Goal: Task Accomplishment & Management: Use online tool/utility

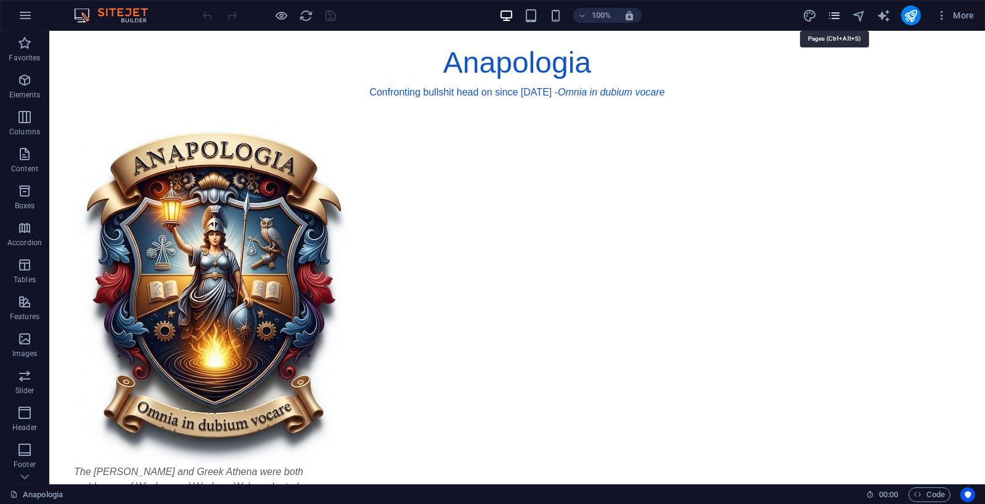
click at [839, 15] on icon "pages" at bounding box center [834, 16] width 14 height 14
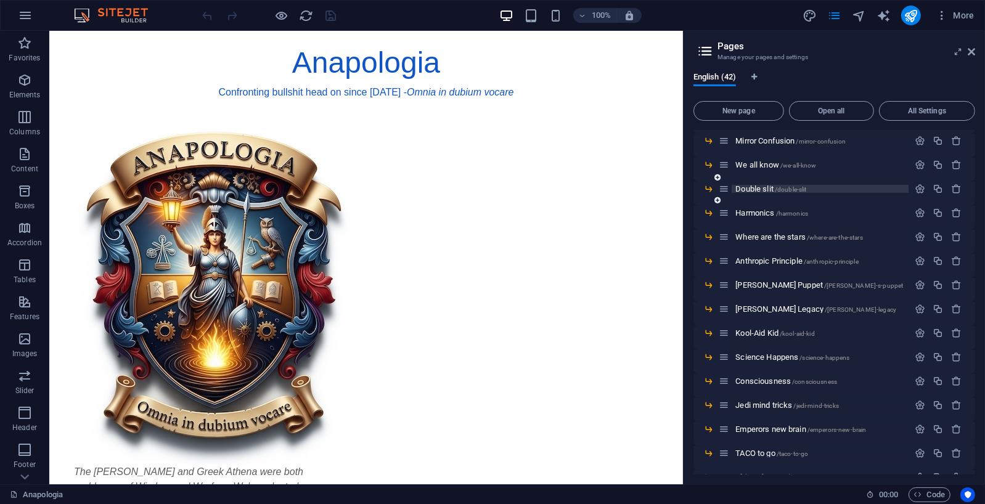
scroll to position [415, 0]
click at [768, 188] on span "Double slit /double-slit" at bounding box center [770, 189] width 71 height 9
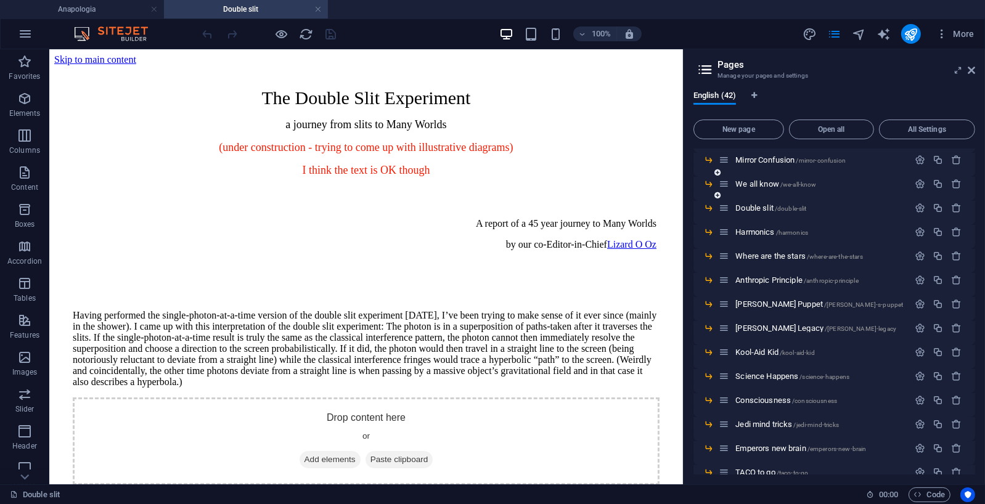
scroll to position [0, 0]
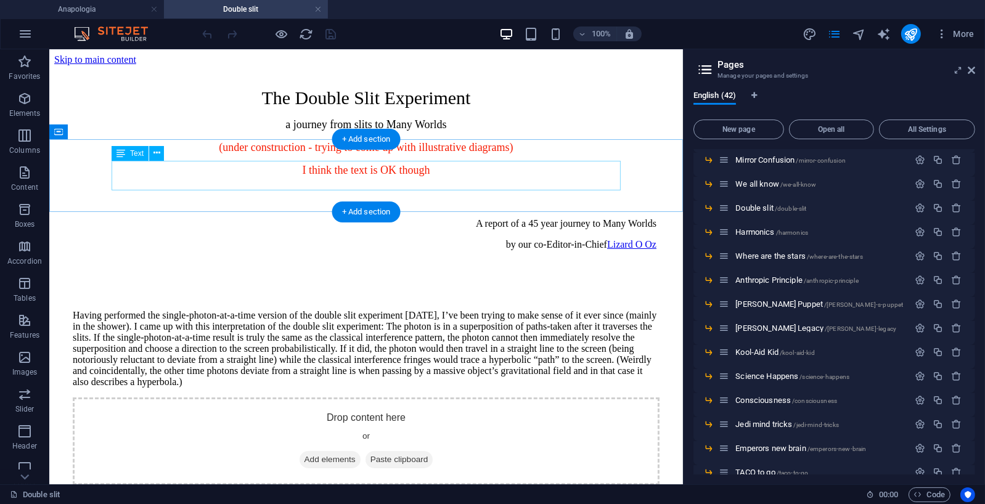
click at [535, 218] on div "A report of a 45 year journey to Many Worlds by our co-Editor-in-Chief [PERSON_…" at bounding box center [365, 234] width 580 height 32
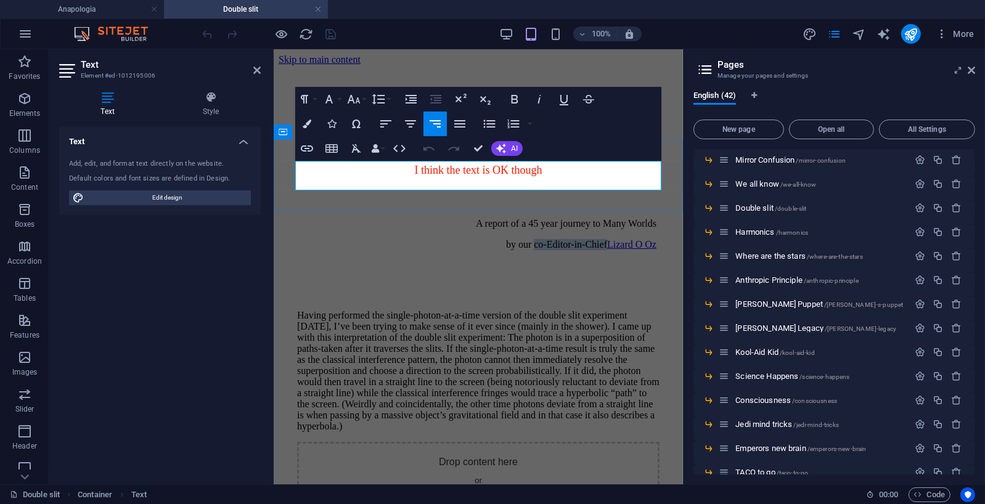
drag, startPoint x: 606, startPoint y: 182, endPoint x: 528, endPoint y: 184, distance: 77.7
click at [528, 238] on p "by our co-Editor-in-Chief [PERSON_NAME]" at bounding box center [477, 243] width 356 height 11
drag, startPoint x: 609, startPoint y: 185, endPoint x: 660, endPoint y: 183, distance: 51.2
click at [656, 238] on link "Lizard O Oz" at bounding box center [630, 243] width 49 height 10
drag, startPoint x: 559, startPoint y: 185, endPoint x: 658, endPoint y: 182, distance: 98.7
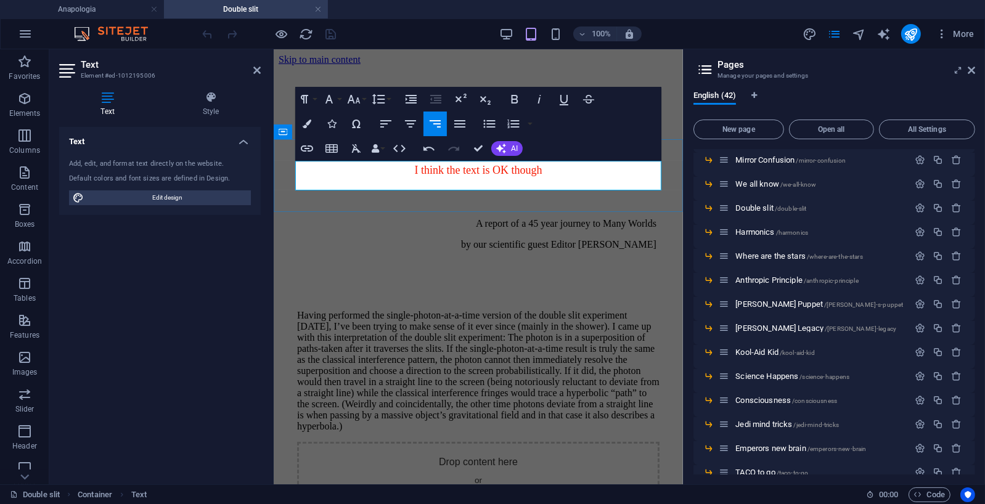
click at [656, 238] on p "by our scientific guest Editor [PERSON_NAME]" at bounding box center [477, 243] width 356 height 11
click at [305, 150] on icon "button" at bounding box center [307, 148] width 12 height 6
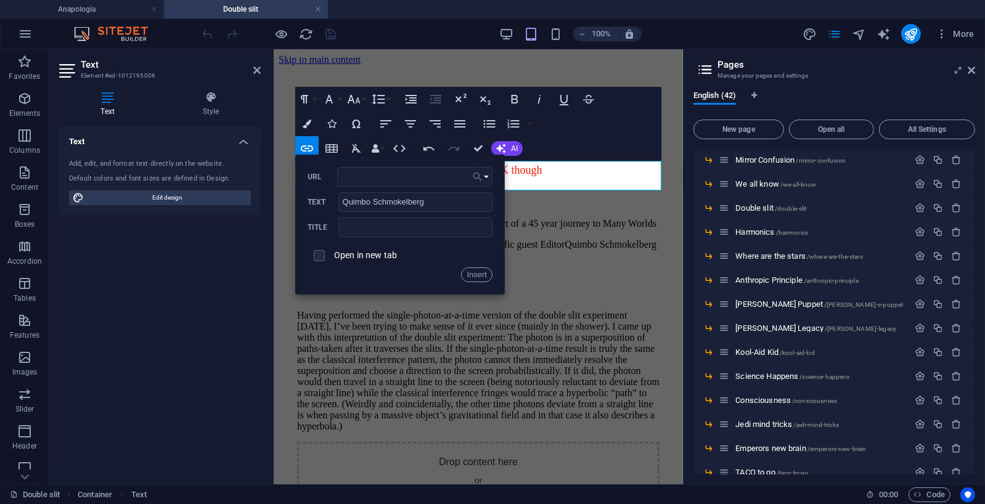
click at [487, 177] on button "Choose Link" at bounding box center [480, 177] width 23 height 20
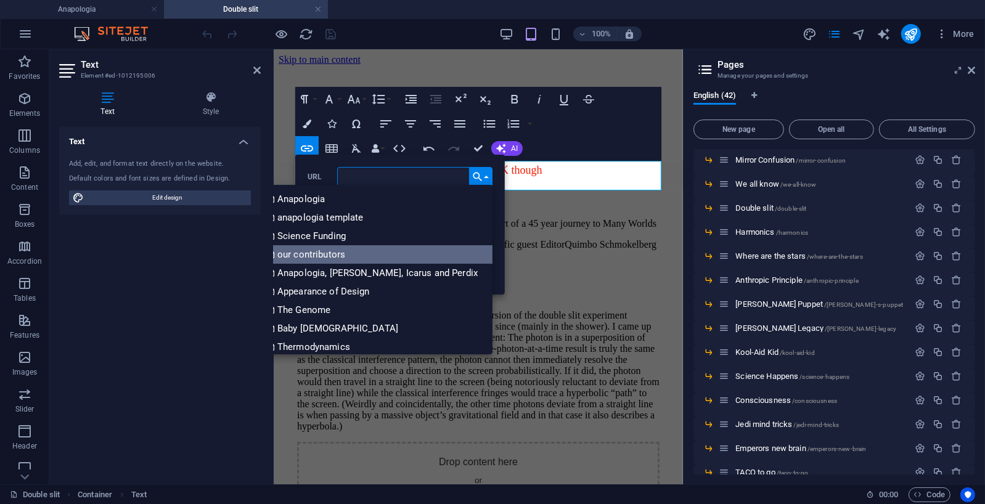
click at [348, 254] on p "our contributors" at bounding box center [307, 254] width 80 height 18
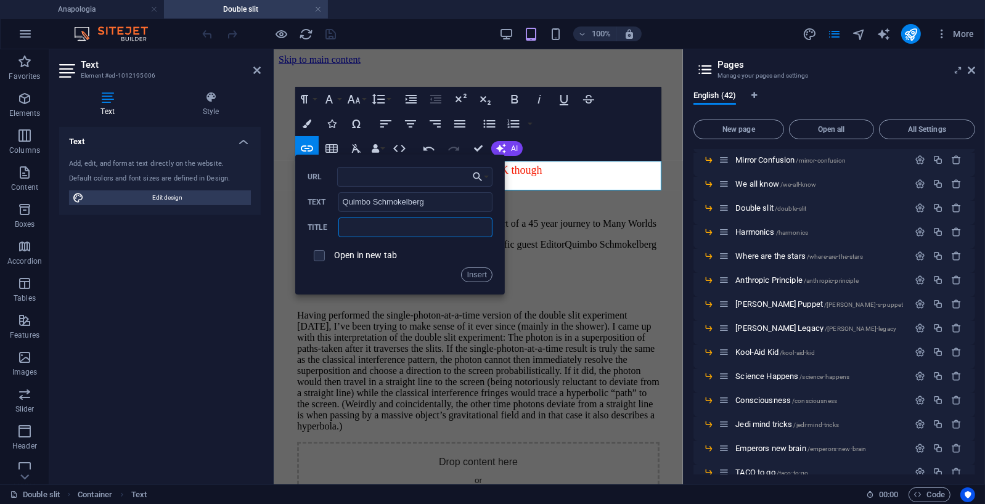
click at [363, 226] on input "text" at bounding box center [415, 228] width 154 height 20
type input "our contributors"
click at [482, 275] on button "Insert" at bounding box center [476, 274] width 31 height 15
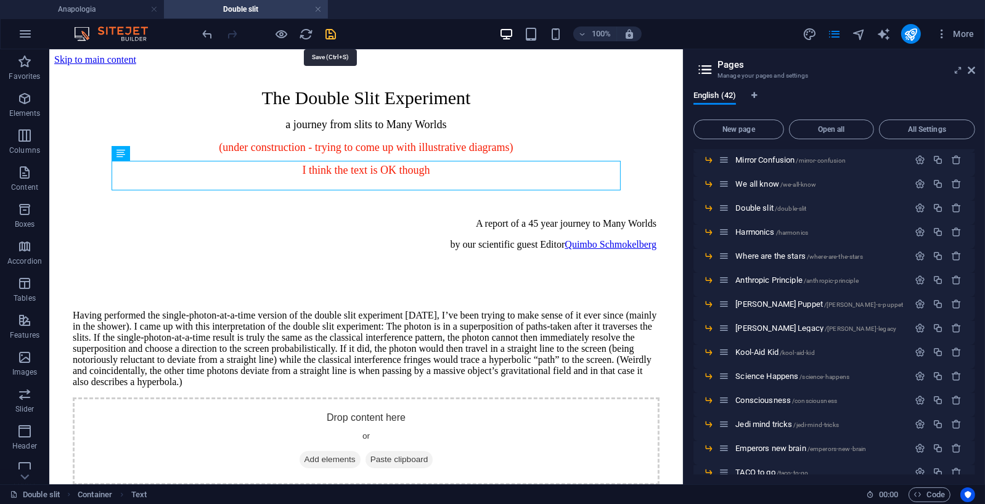
click at [333, 33] on icon "save" at bounding box center [331, 34] width 14 height 14
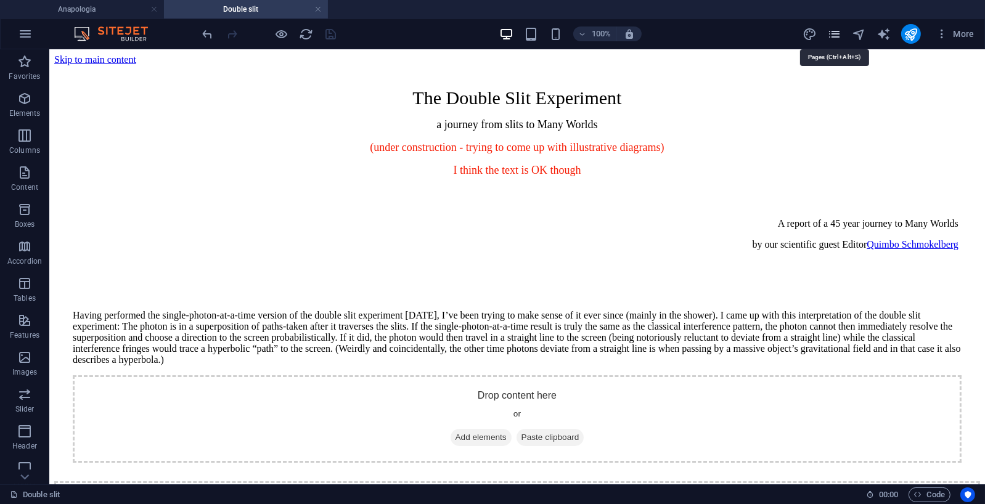
click at [836, 32] on icon "pages" at bounding box center [834, 34] width 14 height 14
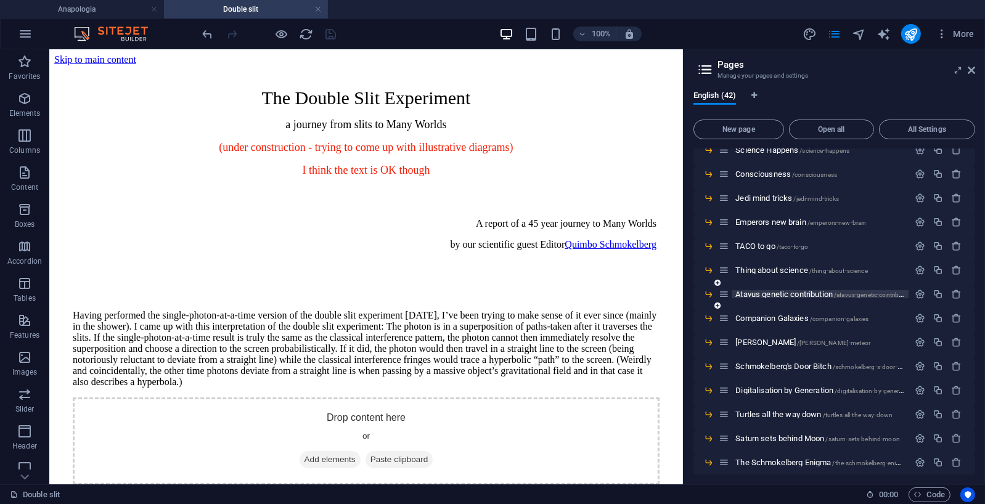
scroll to position [610, 0]
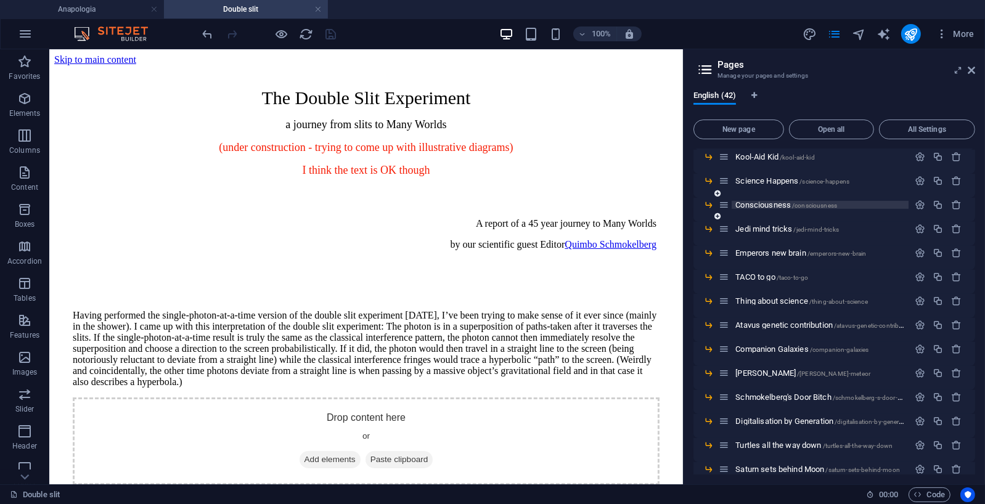
click at [776, 205] on span "Consciousness /consciousness" at bounding box center [786, 204] width 102 height 9
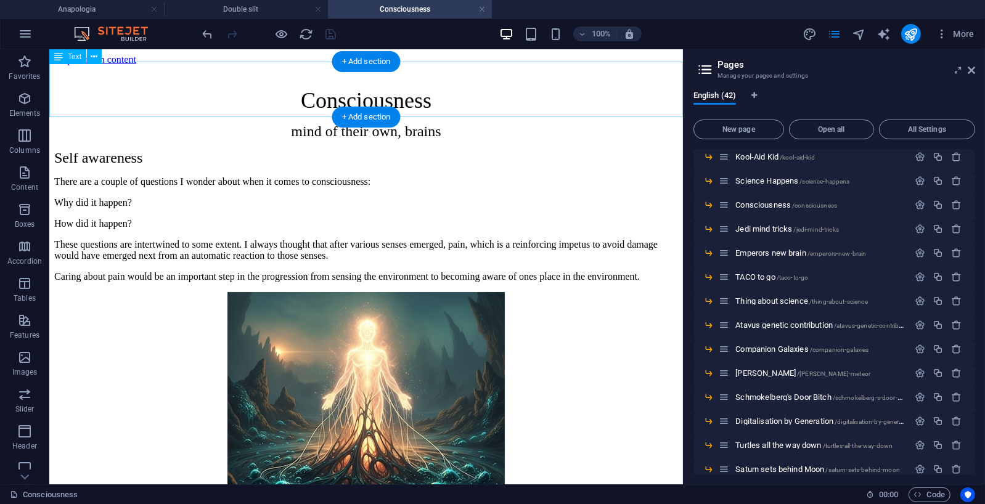
scroll to position [0, 0]
click at [367, 116] on div "+ Add section" at bounding box center [366, 117] width 68 height 21
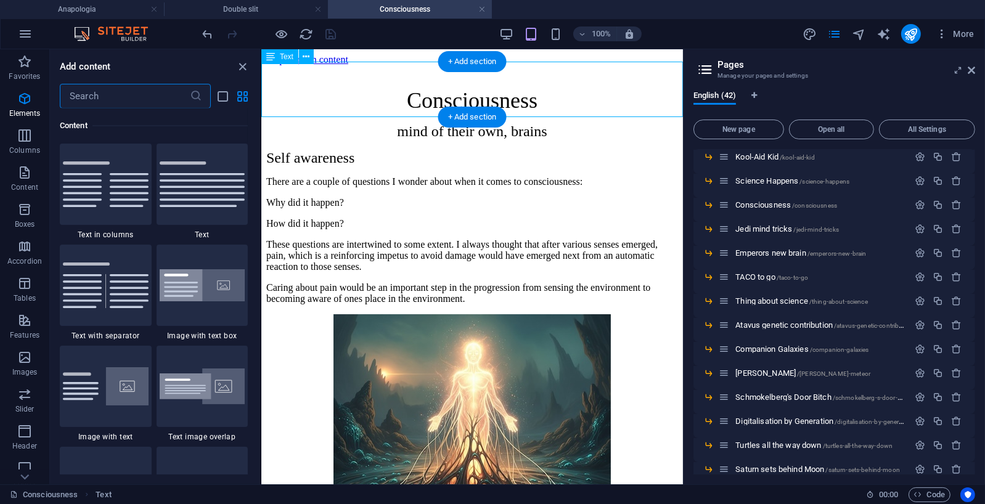
scroll to position [2156, 0]
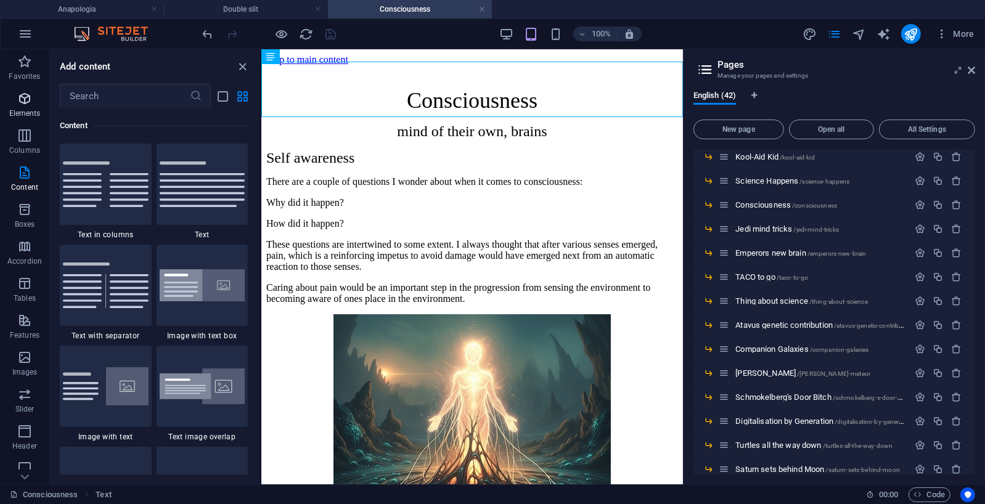
click at [23, 100] on icon "button" at bounding box center [24, 98] width 15 height 15
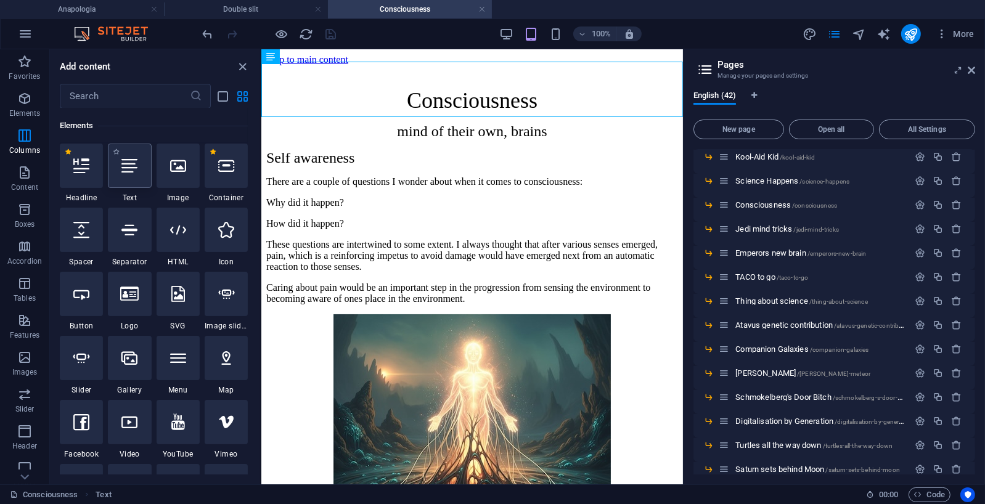
scroll to position [131, 0]
click at [224, 171] on icon at bounding box center [226, 166] width 16 height 16
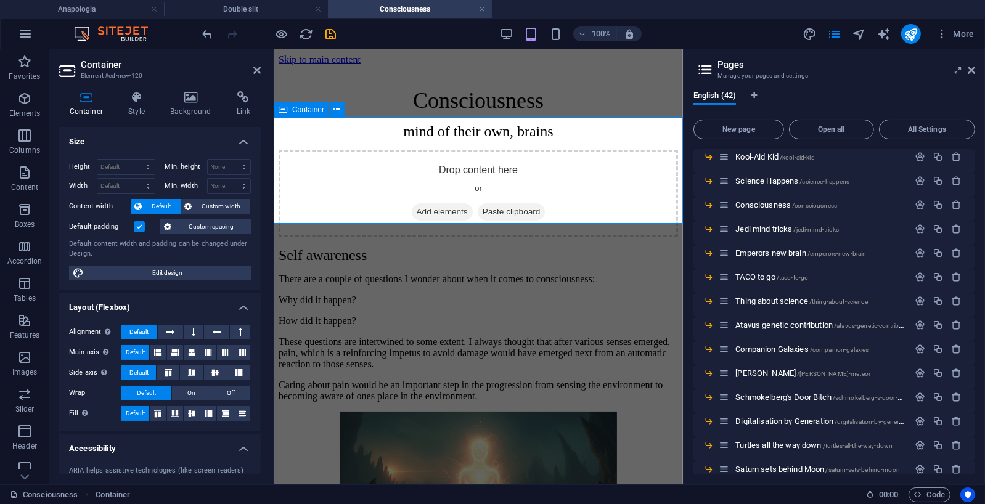
click at [439, 203] on span "Add elements" at bounding box center [441, 211] width 61 height 17
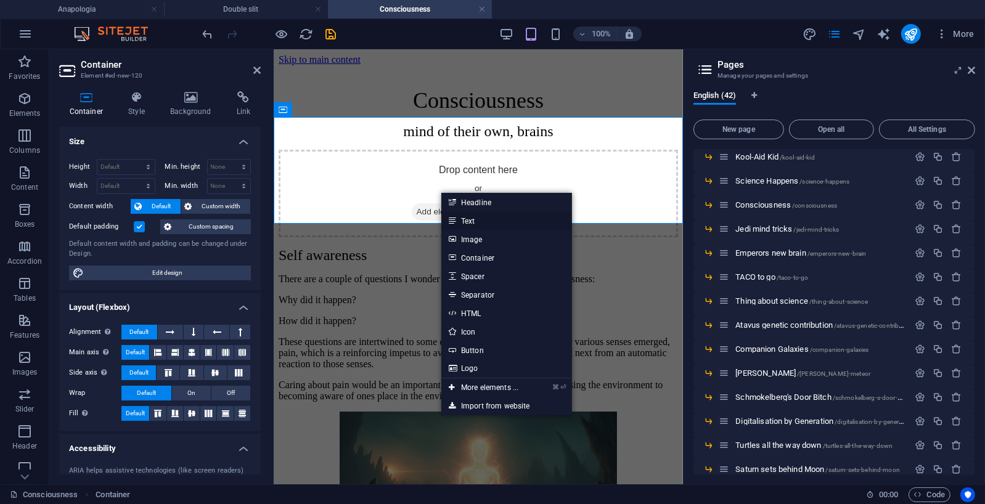
click at [472, 219] on link "Text" at bounding box center [506, 220] width 131 height 18
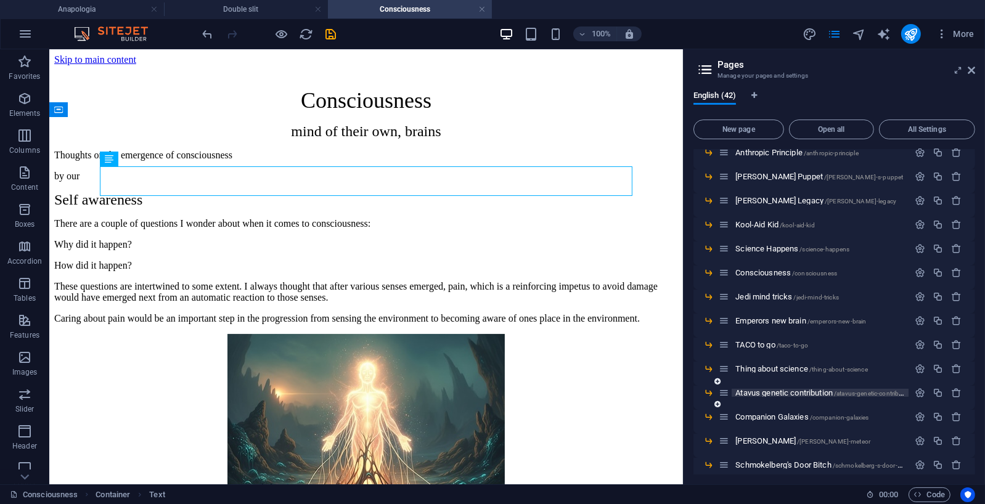
scroll to position [537, 0]
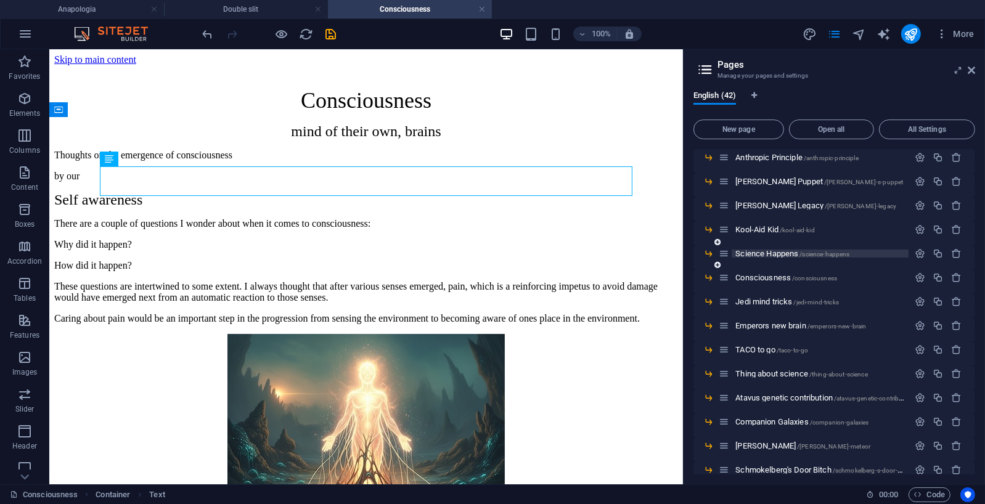
click at [764, 254] on span "Science Happens /science-happens" at bounding box center [792, 253] width 114 height 9
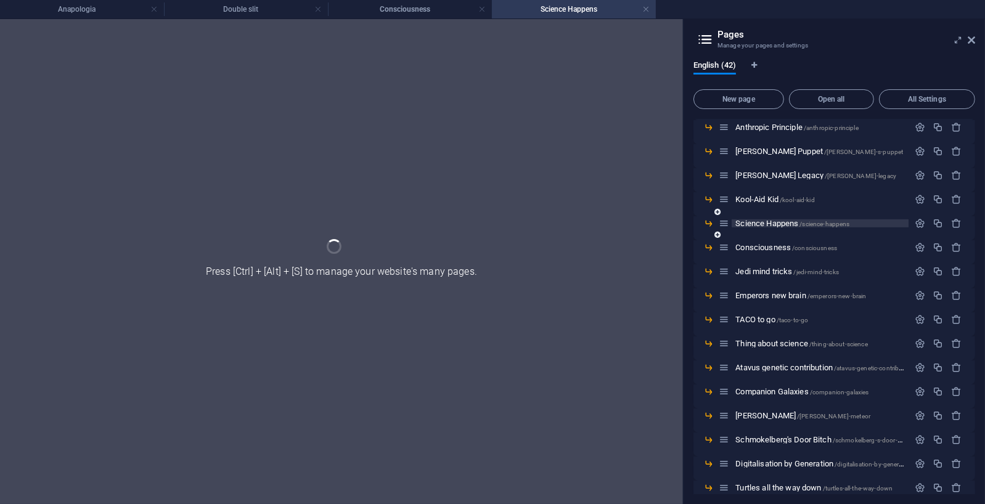
scroll to position [0, 0]
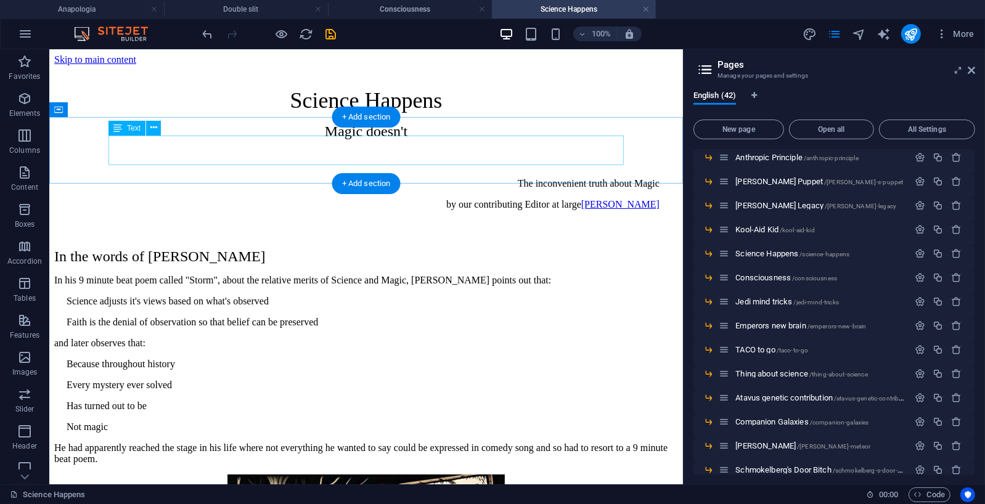
click at [364, 177] on div "The inconvenient truth about Magic by our contributing Editor at large [PERSON_…" at bounding box center [365, 193] width 587 height 32
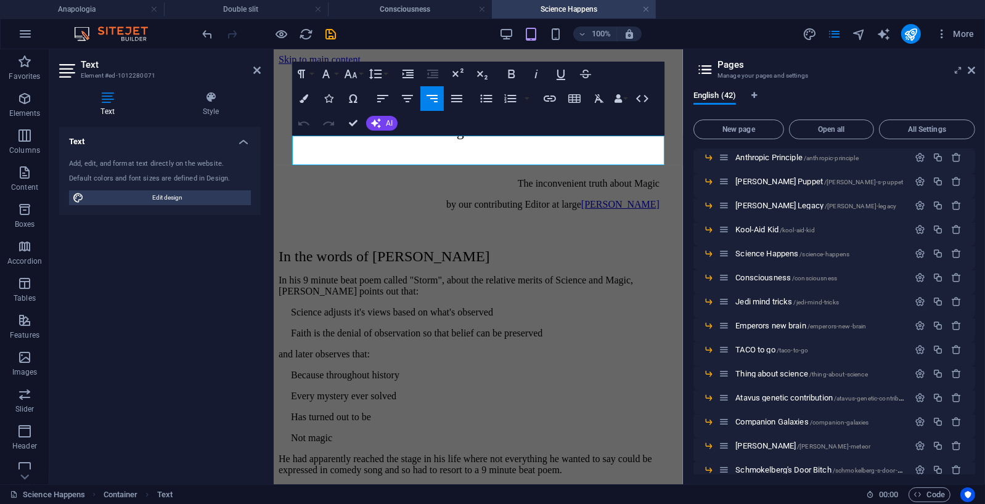
drag, startPoint x: 467, startPoint y: 160, endPoint x: 718, endPoint y: 165, distance: 250.8
click at [682, 165] on html "Skip to main content Science Happens Magic doesn't The inconvenient truth about…" at bounding box center [477, 473] width 409 height 848
click at [770, 279] on span "Consciousness /consciousness" at bounding box center [786, 277] width 102 height 9
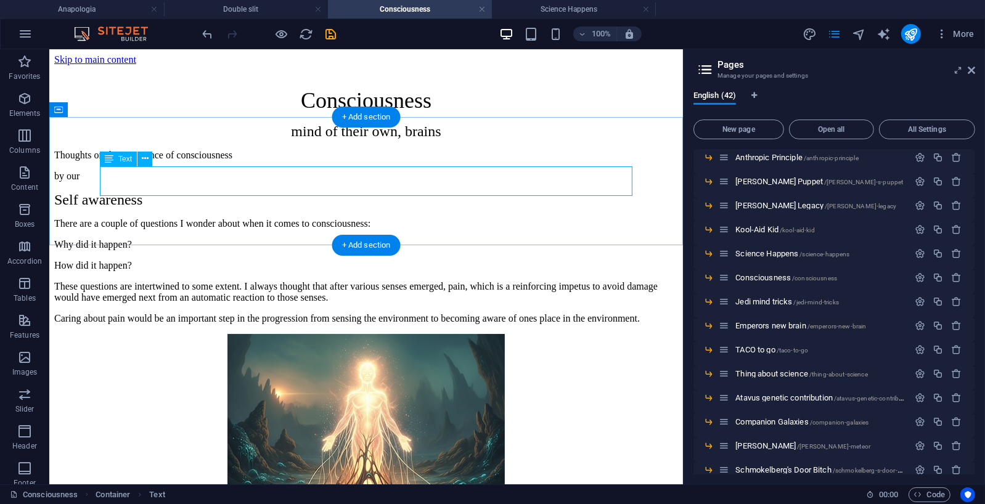
click at [123, 181] on div "Thoughts on the emergence of consciousness by our" at bounding box center [366, 165] width 624 height 32
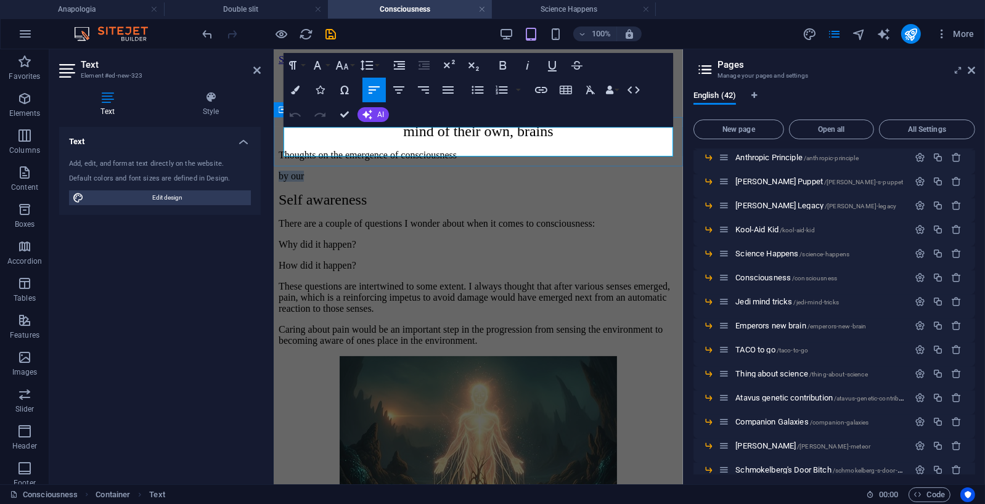
drag, startPoint x: 311, startPoint y: 149, endPoint x: 276, endPoint y: 148, distance: 34.5
click at [278, 149] on div "Thoughts on the emergence of consciousness by our" at bounding box center [477, 165] width 399 height 32
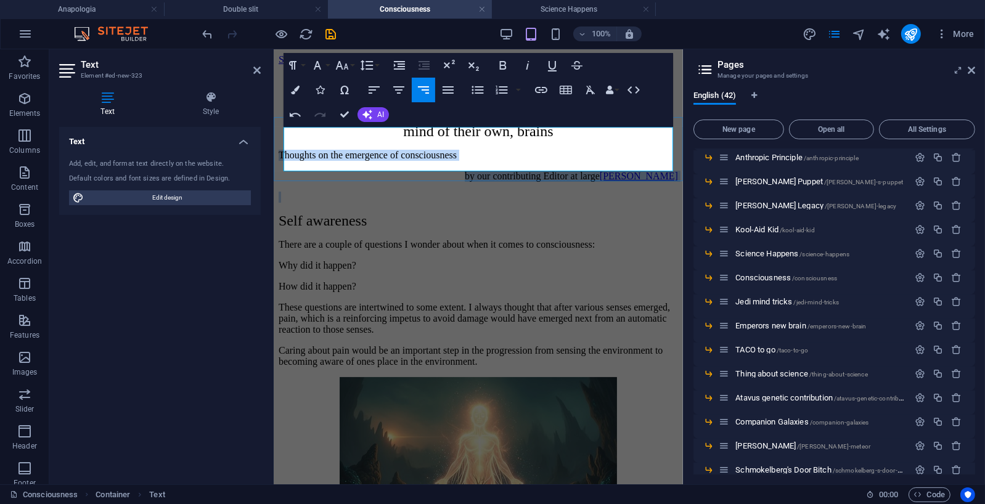
drag, startPoint x: 285, startPoint y: 134, endPoint x: 526, endPoint y: 165, distance: 243.5
click at [526, 165] on div "Thoughts on the emergence of consciousness by our contributing Editor at large …" at bounding box center [477, 175] width 399 height 53
click at [428, 88] on icon "button" at bounding box center [423, 90] width 15 height 15
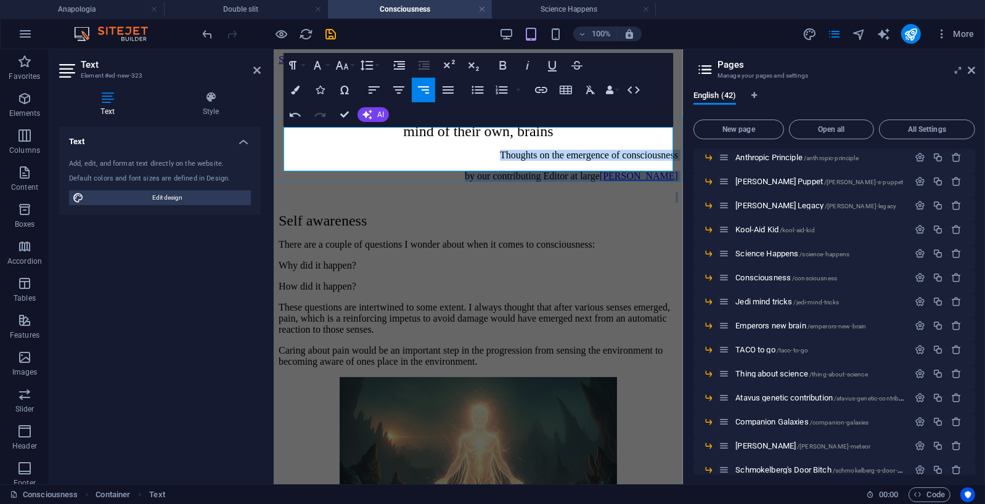
click at [462, 191] on p at bounding box center [477, 196] width 399 height 11
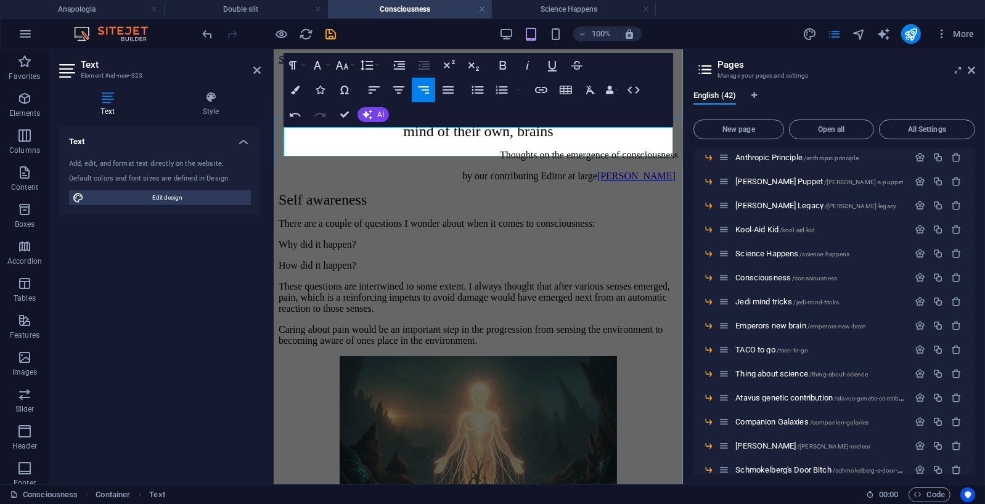
drag, startPoint x: 562, startPoint y: 148, endPoint x: 670, endPoint y: 145, distance: 108.5
click at [670, 170] on p "by our contributing Editor at large [PERSON_NAME]" at bounding box center [477, 175] width 399 height 11
click at [542, 90] on icon "button" at bounding box center [541, 90] width 12 height 6
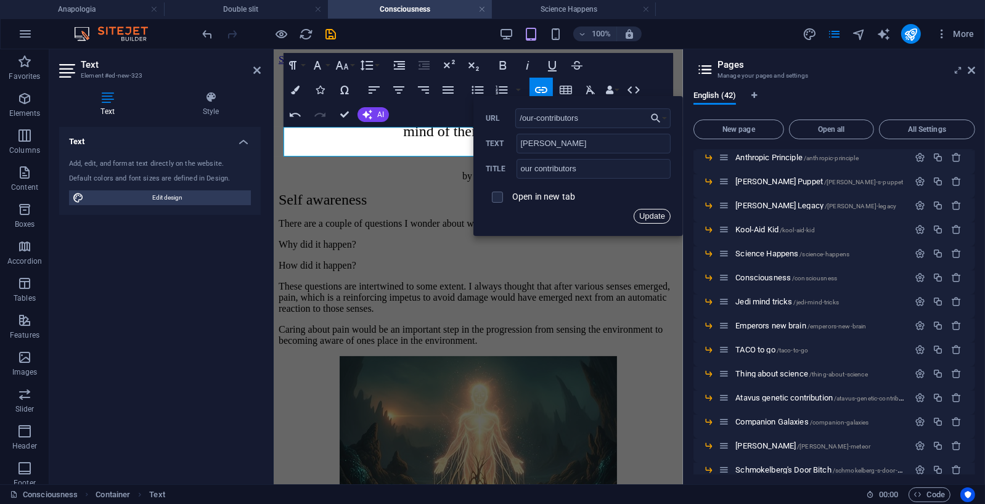
click at [661, 218] on button "Update" at bounding box center [651, 216] width 37 height 15
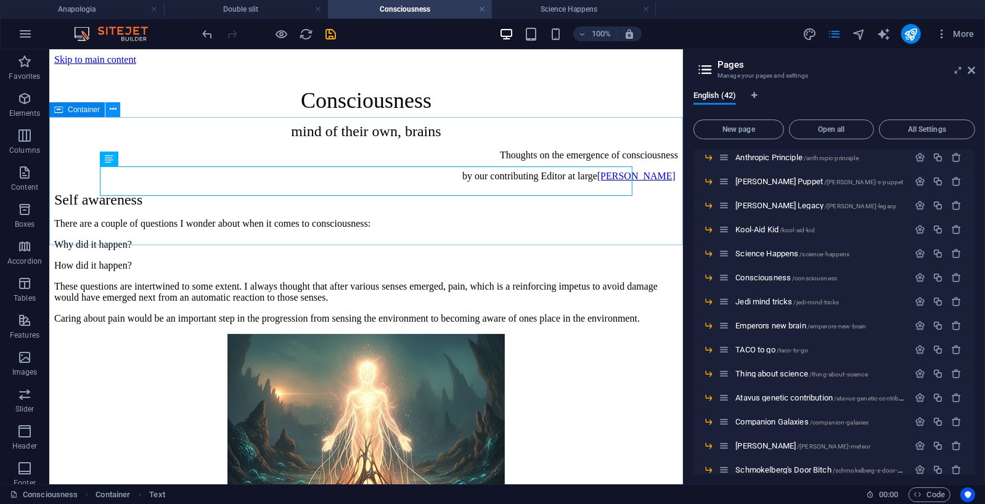
click at [110, 108] on icon at bounding box center [113, 109] width 7 height 13
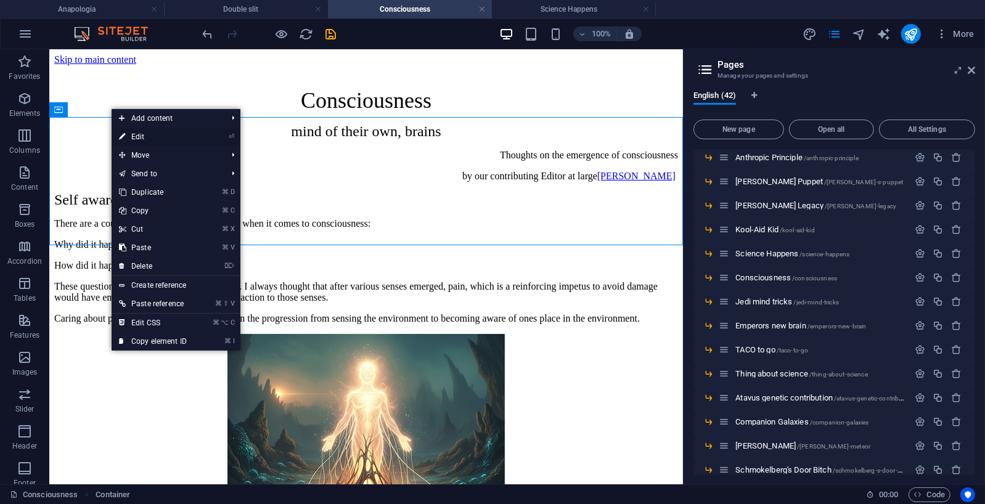
click at [145, 137] on link "⏎ Edit" at bounding box center [153, 137] width 83 height 18
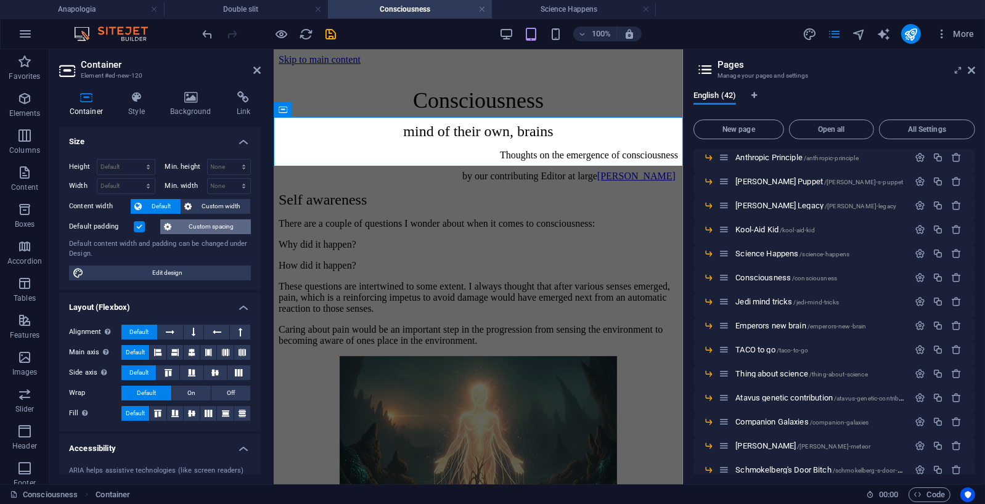
click at [207, 227] on span "Custom spacing" at bounding box center [211, 226] width 72 height 15
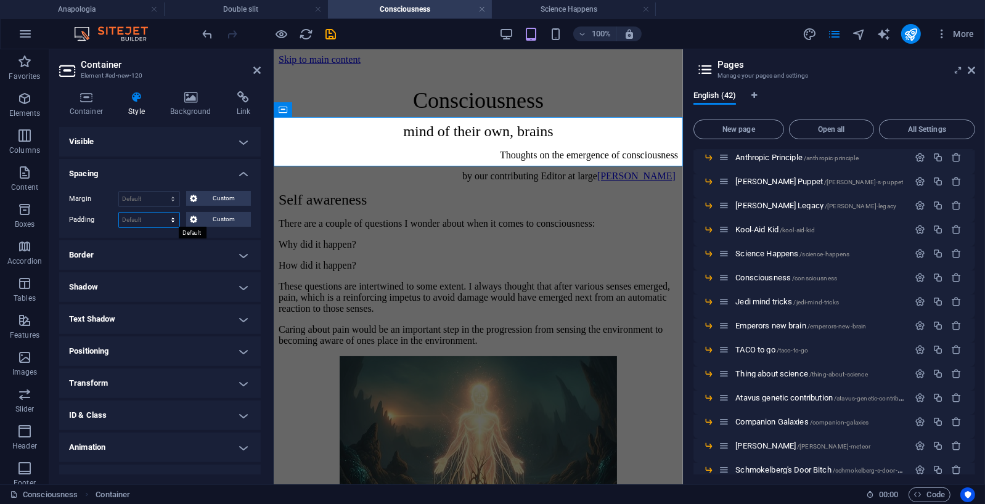
click at [173, 219] on select "Default px rem % vh vw Custom" at bounding box center [149, 220] width 60 height 15
select select "px"
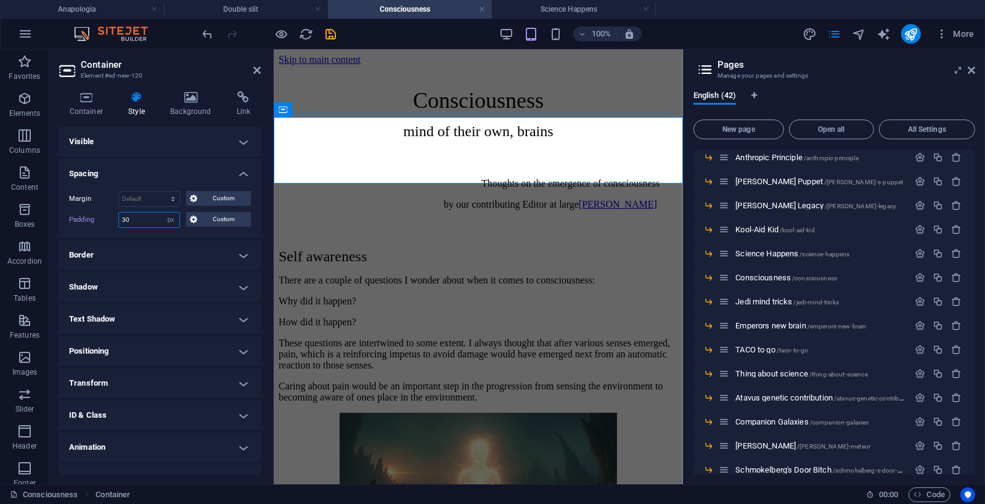
type input "30"
click at [173, 232] on div "Margin Default auto px % rem vw vh Custom Custom auto px % rem vw vh auto px % …" at bounding box center [159, 209] width 201 height 57
click at [328, 33] on icon "save" at bounding box center [331, 34] width 14 height 14
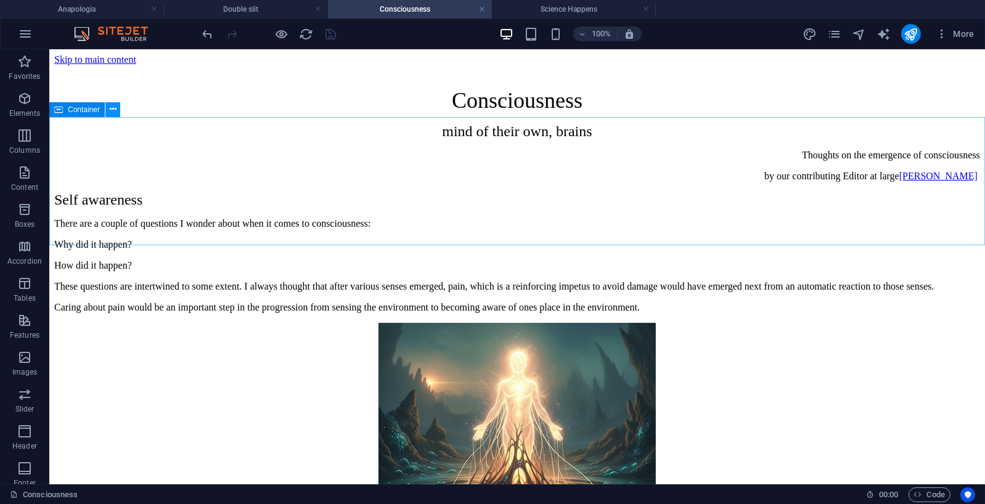
click at [114, 111] on icon at bounding box center [113, 109] width 7 height 13
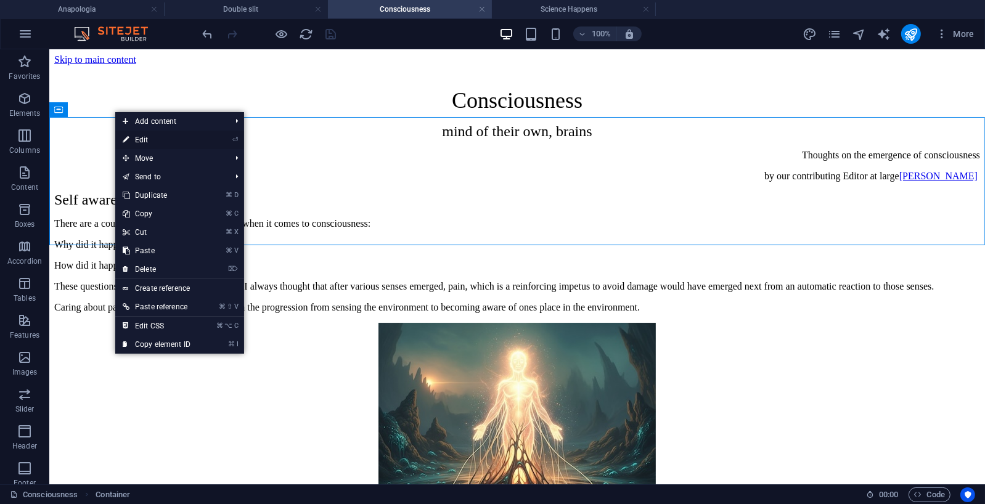
click at [137, 139] on link "⏎ Edit" at bounding box center [156, 140] width 83 height 18
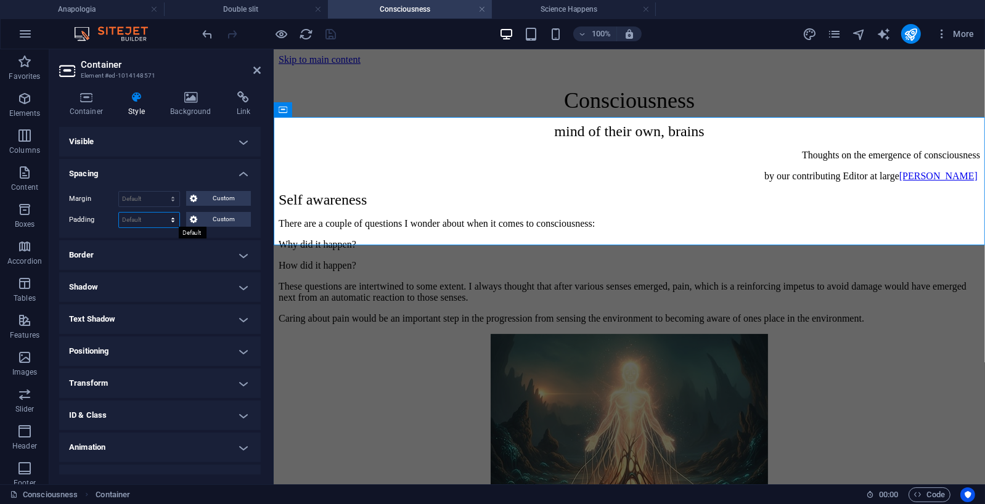
click at [155, 217] on select "Default px rem % vh vw Custom" at bounding box center [149, 220] width 60 height 15
select select "px"
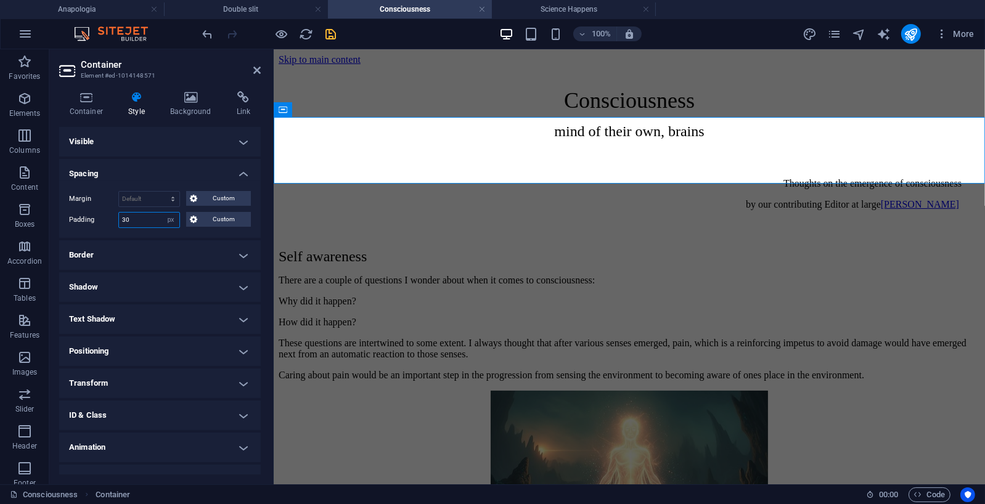
type input "30"
click at [331, 33] on icon "save" at bounding box center [331, 34] width 14 height 14
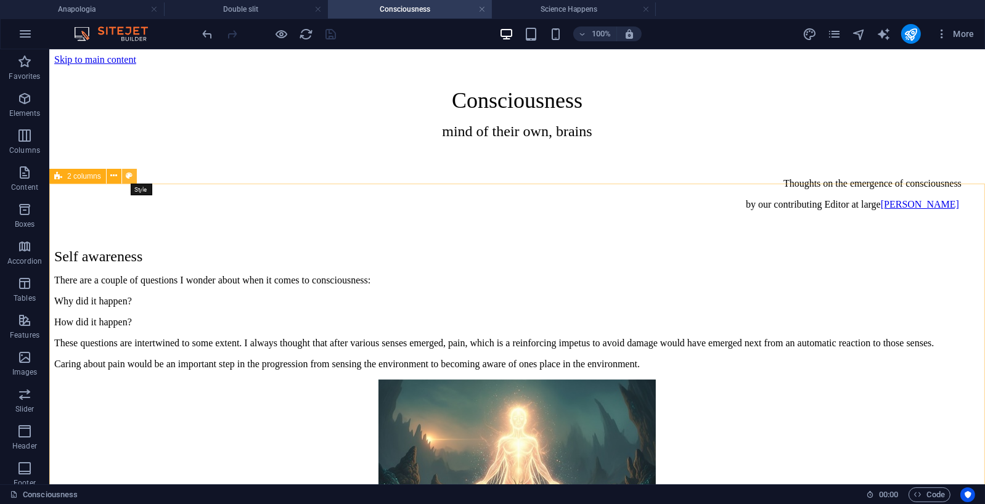
click at [129, 177] on icon at bounding box center [129, 175] width 7 height 13
select select "rem"
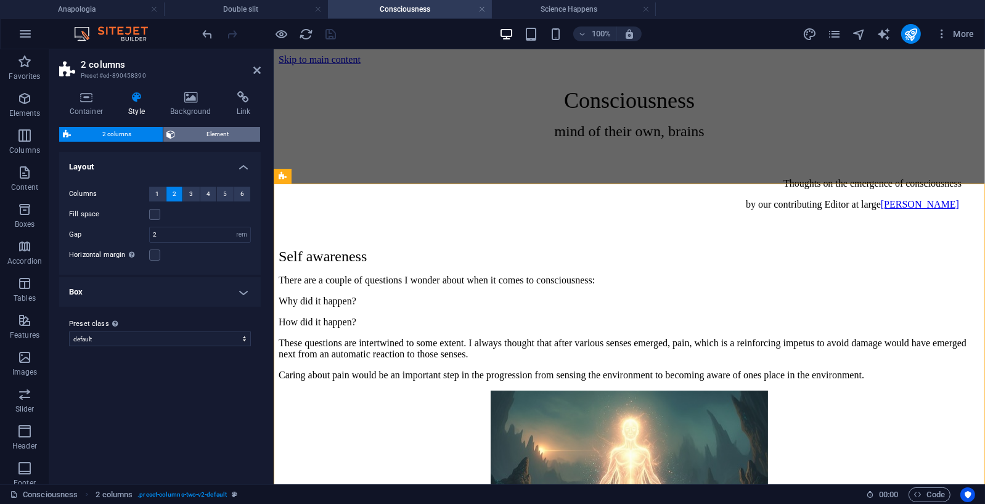
click at [222, 132] on span "Element" at bounding box center [218, 134] width 78 height 15
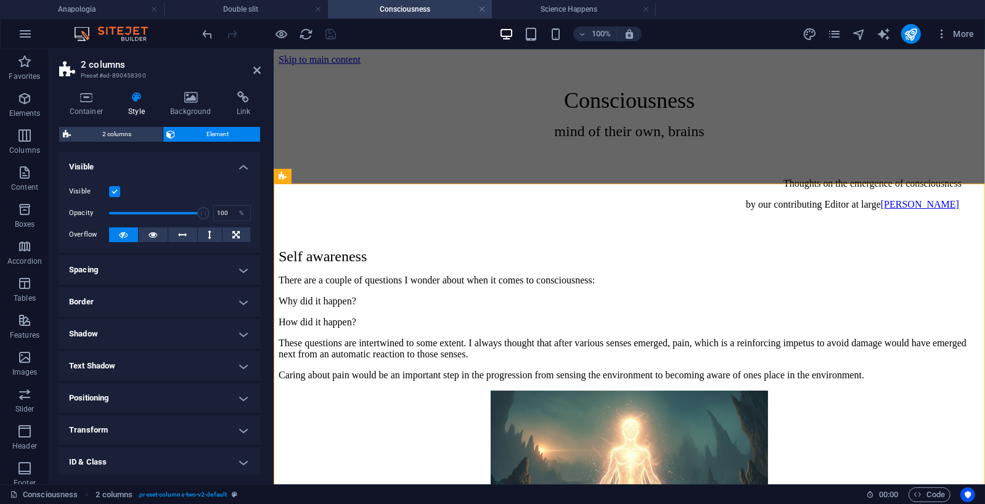
click at [237, 269] on h4 "Spacing" at bounding box center [159, 270] width 201 height 30
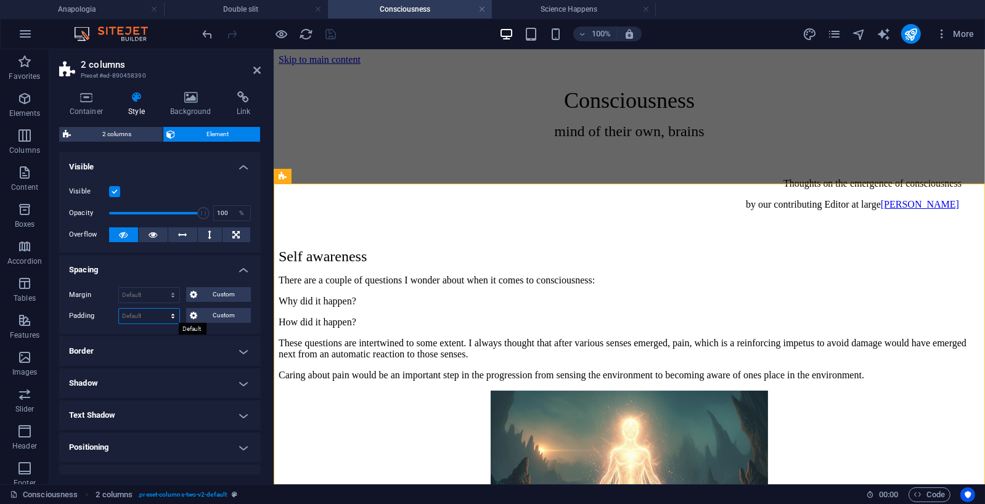
click at [176, 319] on select "Default px rem % vh vw Custom" at bounding box center [149, 316] width 60 height 15
select select "px"
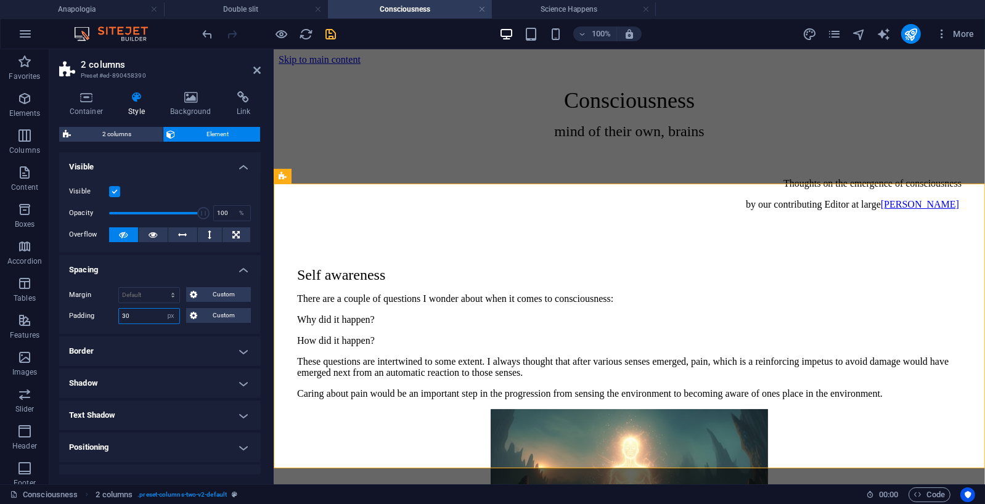
type input "3"
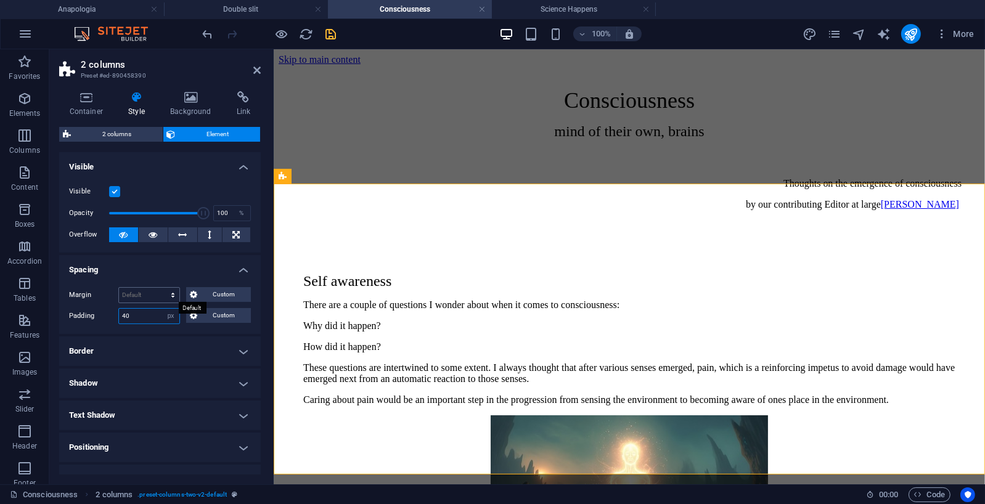
type input "40"
click at [333, 35] on icon "save" at bounding box center [331, 34] width 14 height 14
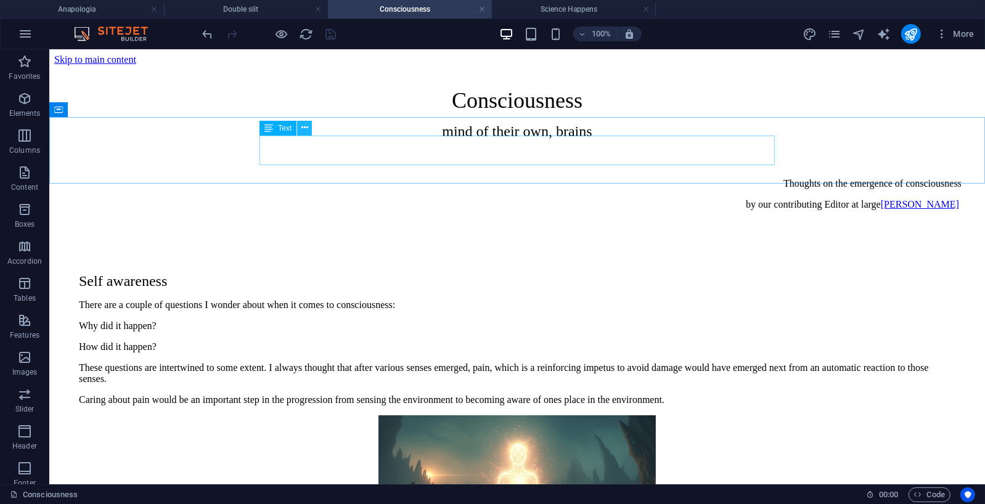
click at [306, 128] on icon at bounding box center [304, 127] width 7 height 13
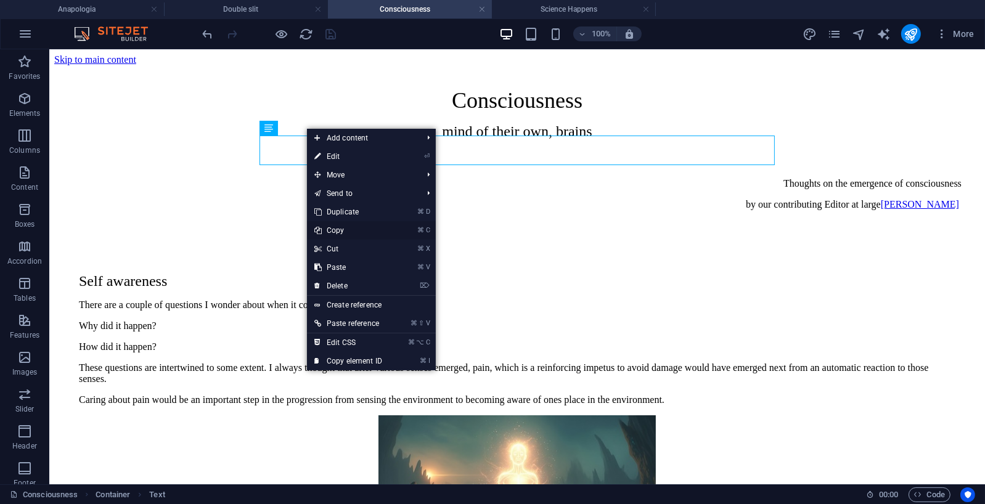
drag, startPoint x: 345, startPoint y: 229, endPoint x: 296, endPoint y: 179, distance: 70.1
click at [345, 229] on link "⌘ C Copy" at bounding box center [348, 230] width 83 height 18
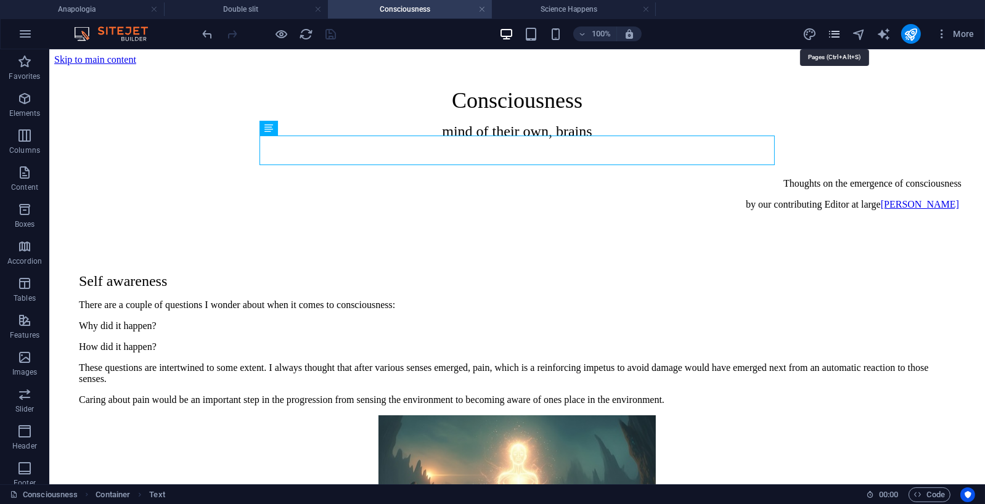
click at [829, 33] on icon "pages" at bounding box center [834, 34] width 14 height 14
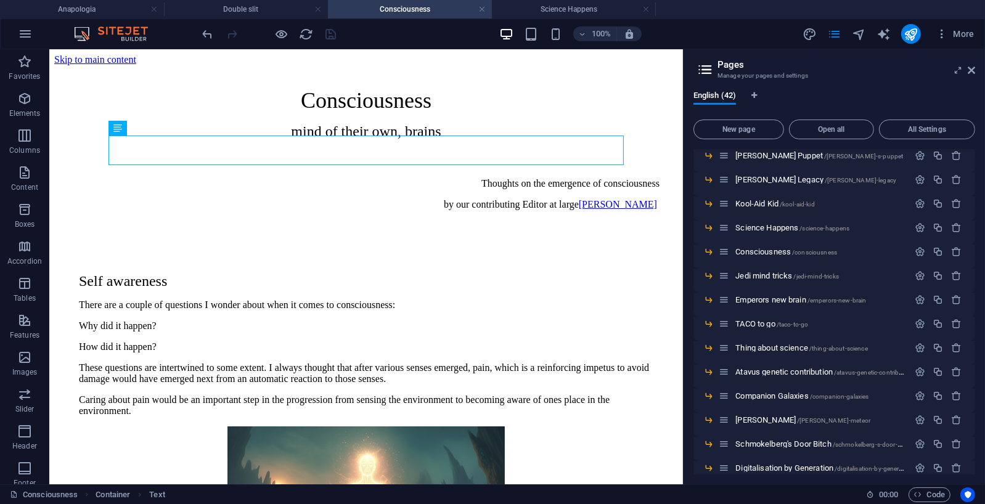
scroll to position [563, 0]
click at [774, 274] on span "Jedi mind tricks /jedi-mind-tricks" at bounding box center [787, 276] width 104 height 9
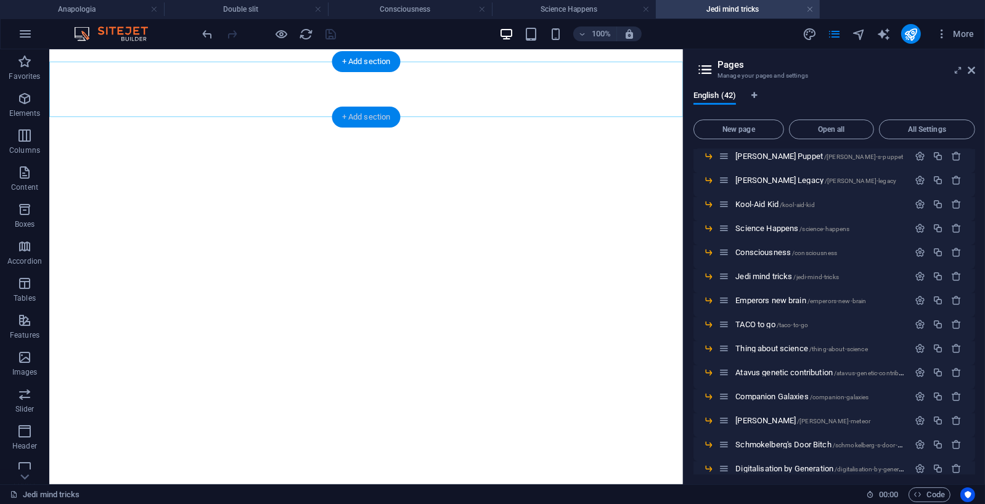
click at [369, 115] on div "+ Add section" at bounding box center [366, 117] width 68 height 21
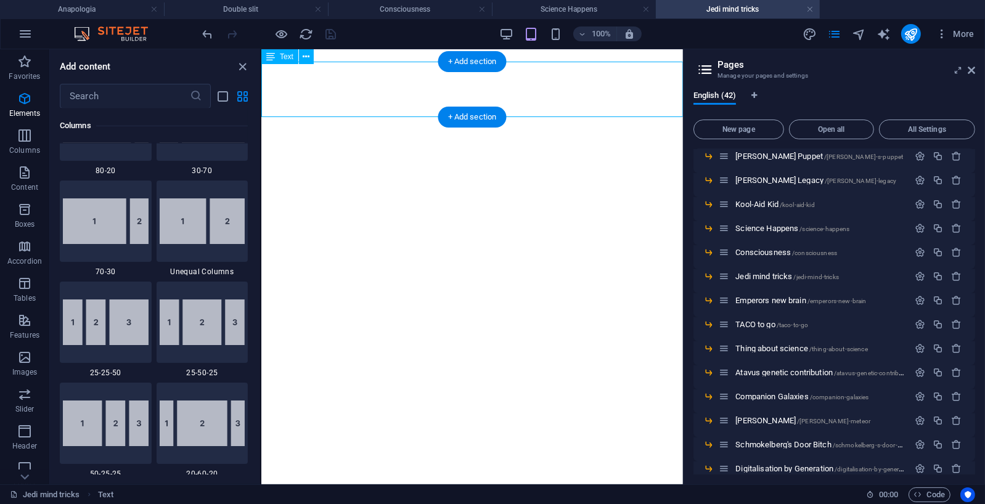
scroll to position [2156, 0]
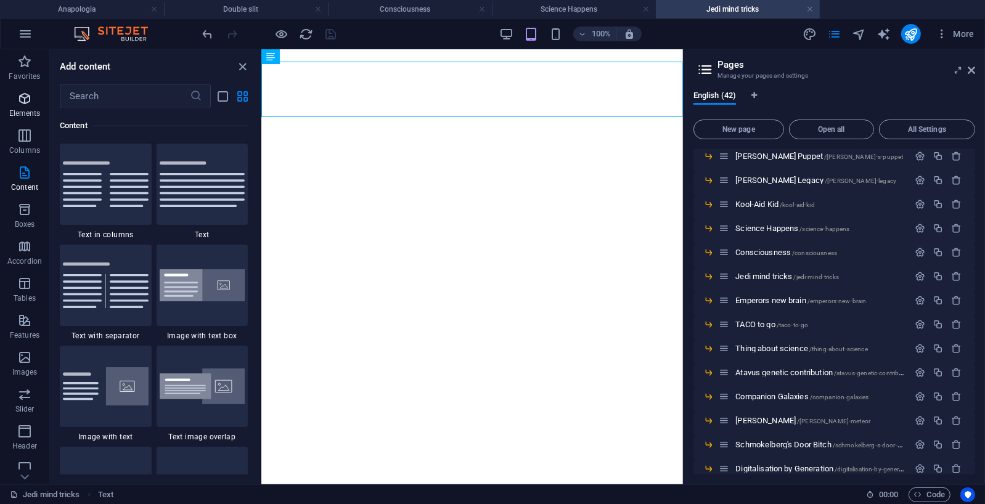
click at [23, 96] on icon "button" at bounding box center [24, 98] width 15 height 15
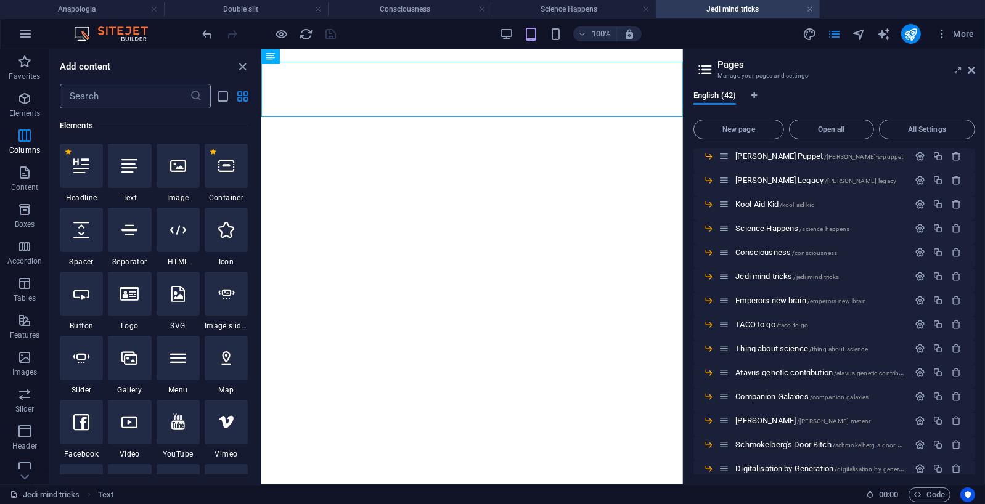
scroll to position [131, 0]
click at [229, 167] on icon at bounding box center [226, 166] width 16 height 16
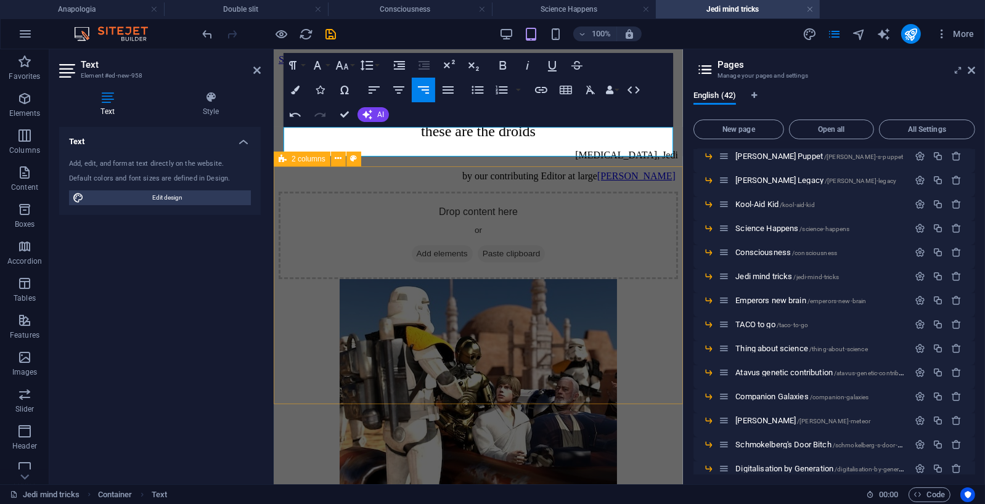
scroll to position [0, 0]
click at [530, 149] on p "[MEDICAL_DATA], Jedi mind tricks and" at bounding box center [477, 154] width 399 height 11
click at [575, 149] on p "Reflections on g aslighting, Jedi mind tricks and" at bounding box center [477, 154] width 399 height 11
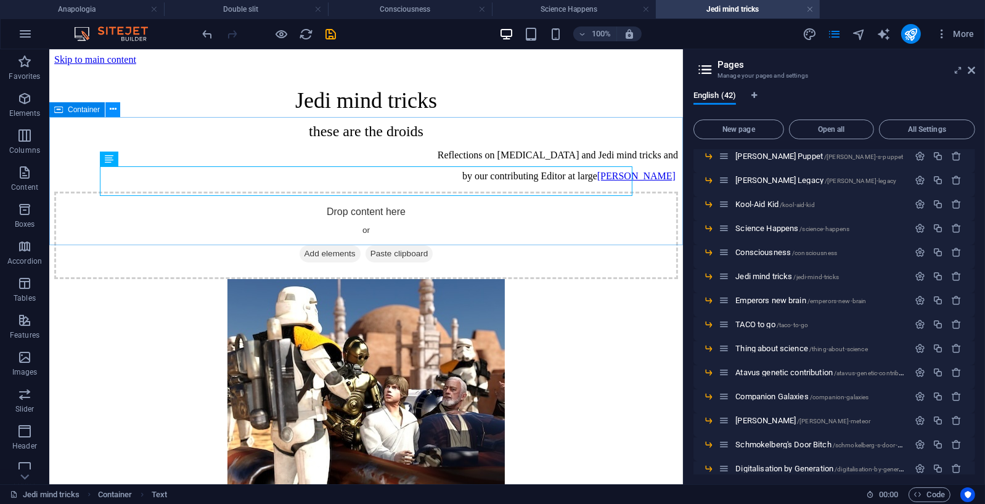
click at [115, 112] on icon at bounding box center [113, 109] width 7 height 13
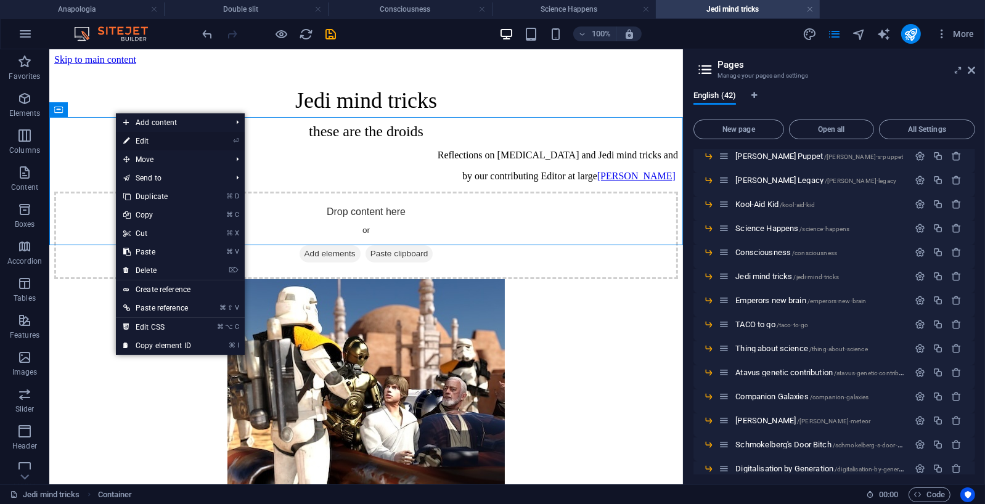
click at [147, 140] on link "⏎ Edit" at bounding box center [157, 141] width 83 height 18
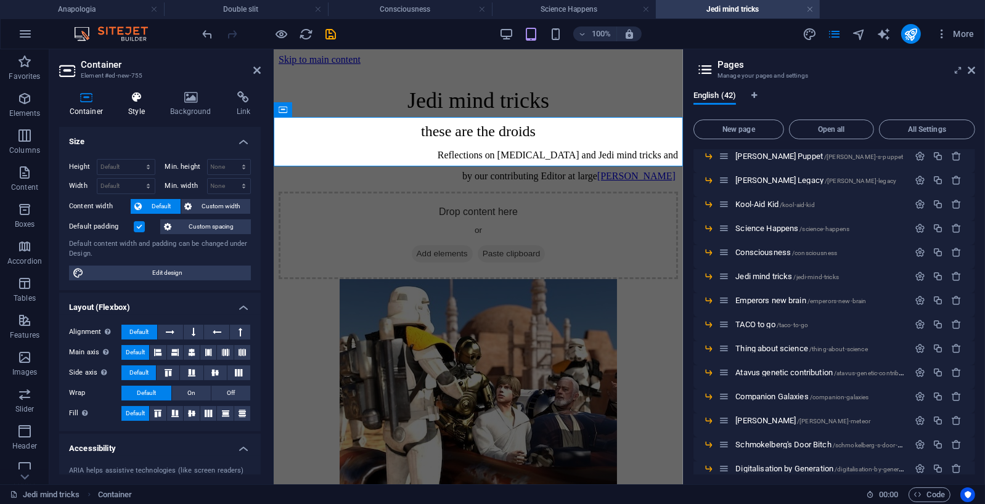
click at [135, 96] on icon at bounding box center [136, 97] width 37 height 12
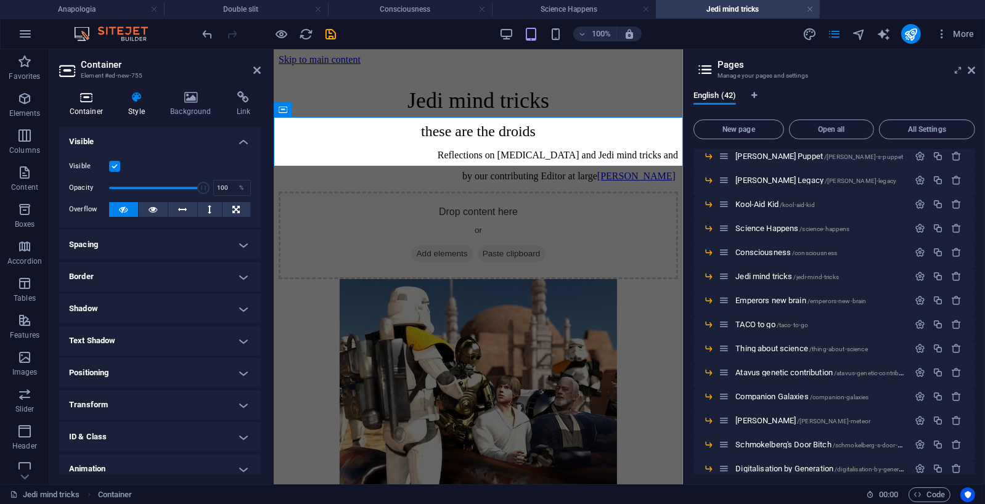
click at [89, 98] on icon at bounding box center [86, 97] width 54 height 12
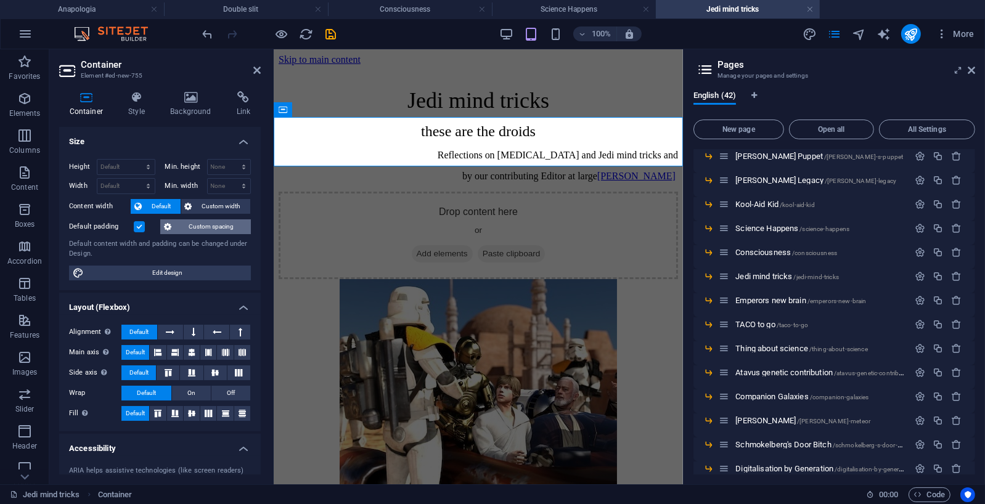
click at [213, 222] on span "Custom spacing" at bounding box center [211, 226] width 72 height 15
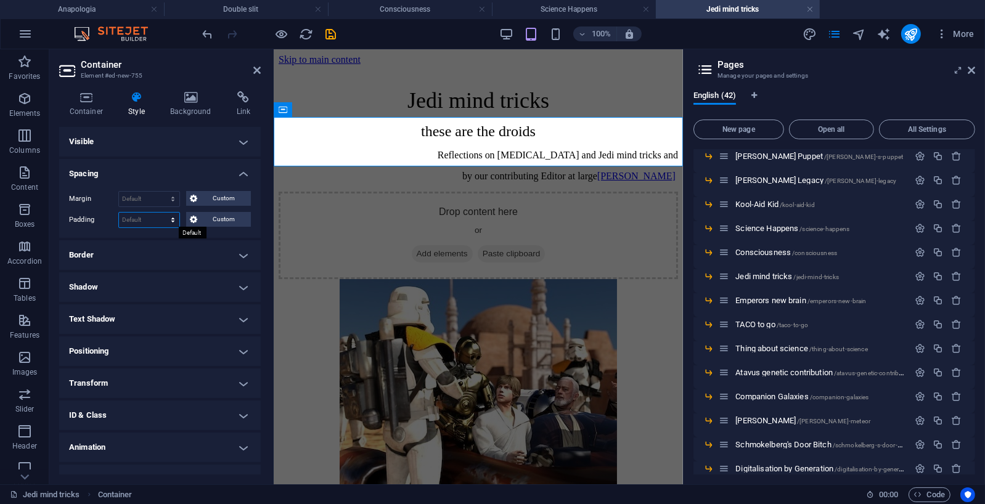
click at [174, 216] on select "Default px rem % vh vw Custom" at bounding box center [149, 220] width 60 height 15
select select "px"
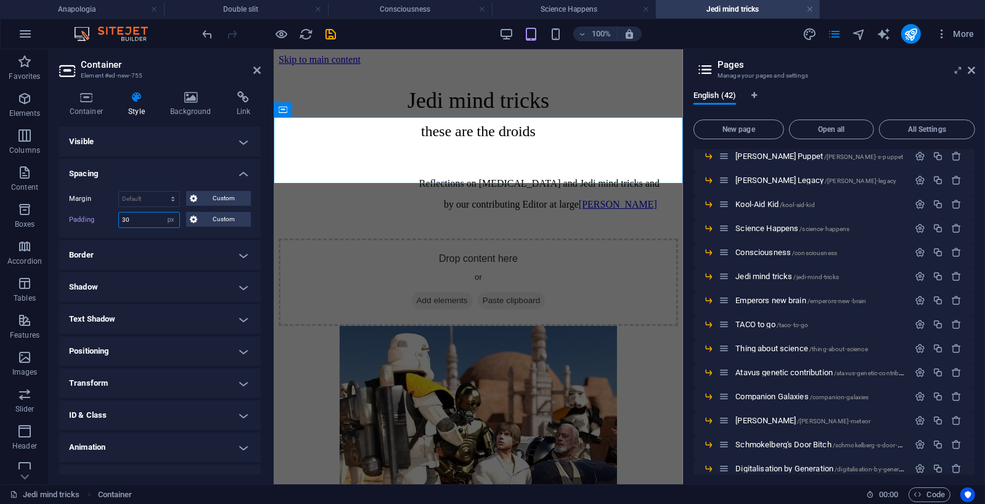
type input "30"
click at [330, 28] on icon "save" at bounding box center [331, 34] width 14 height 14
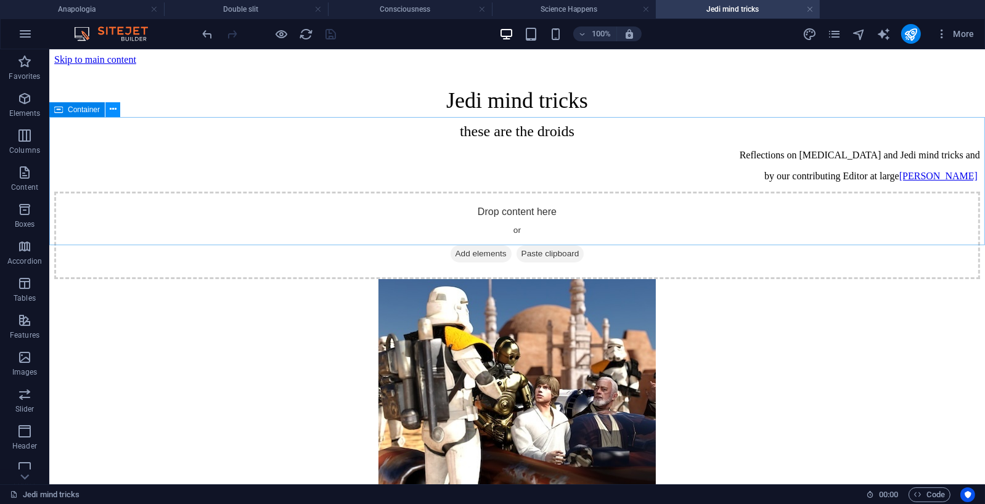
click at [115, 110] on icon at bounding box center [113, 109] width 7 height 13
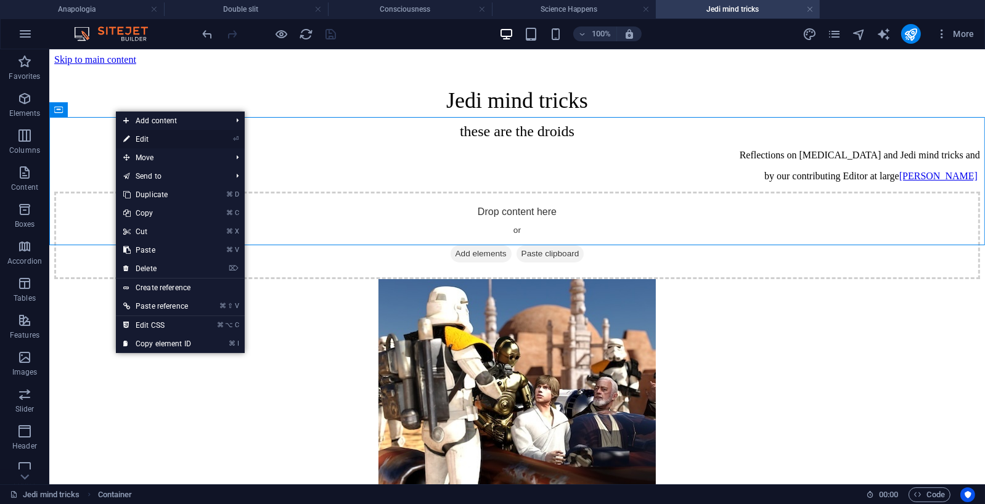
click at [147, 137] on link "⏎ Edit" at bounding box center [157, 139] width 83 height 18
select select "px"
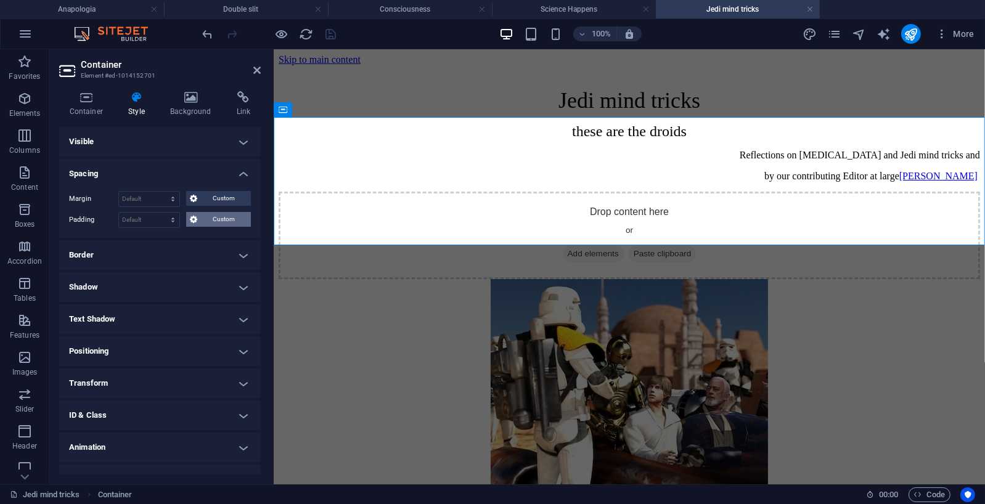
click at [225, 219] on span "Custom" at bounding box center [224, 219] width 46 height 15
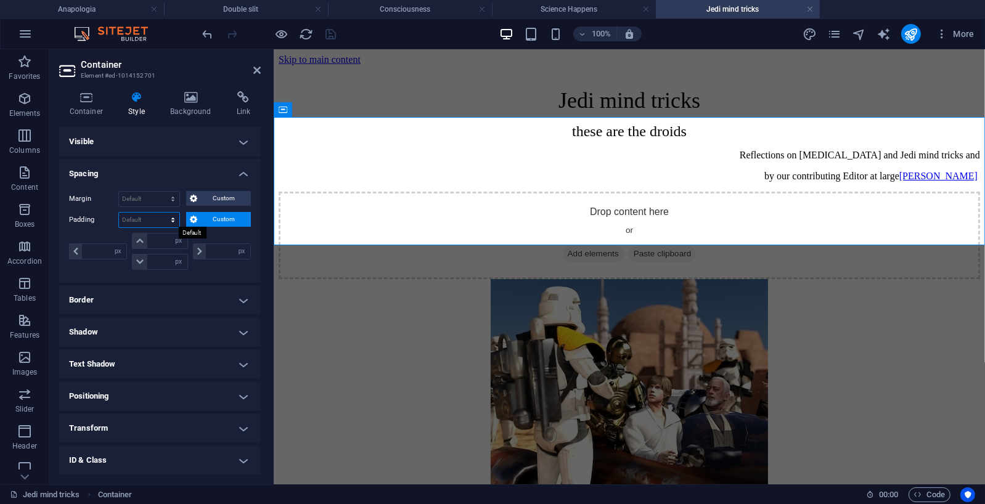
click at [175, 218] on select "Default px rem % vh vw Custom" at bounding box center [149, 220] width 60 height 15
select select "px"
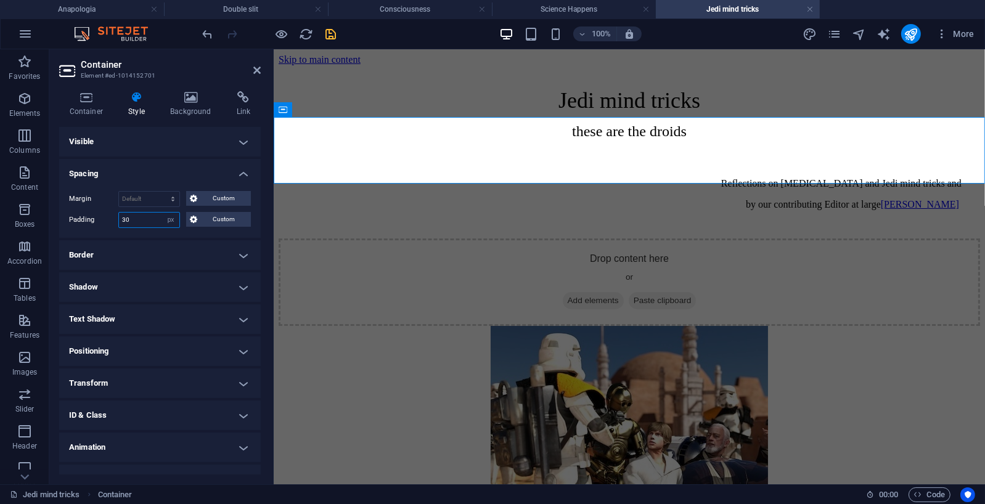
type input "30"
click at [329, 31] on icon "save" at bounding box center [331, 34] width 14 height 14
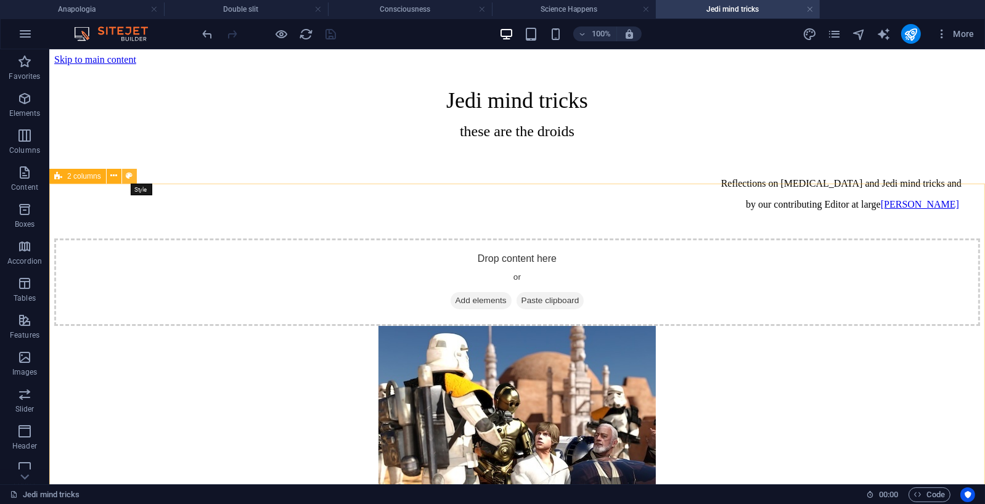
click at [129, 176] on icon at bounding box center [129, 175] width 7 height 13
select select "rem"
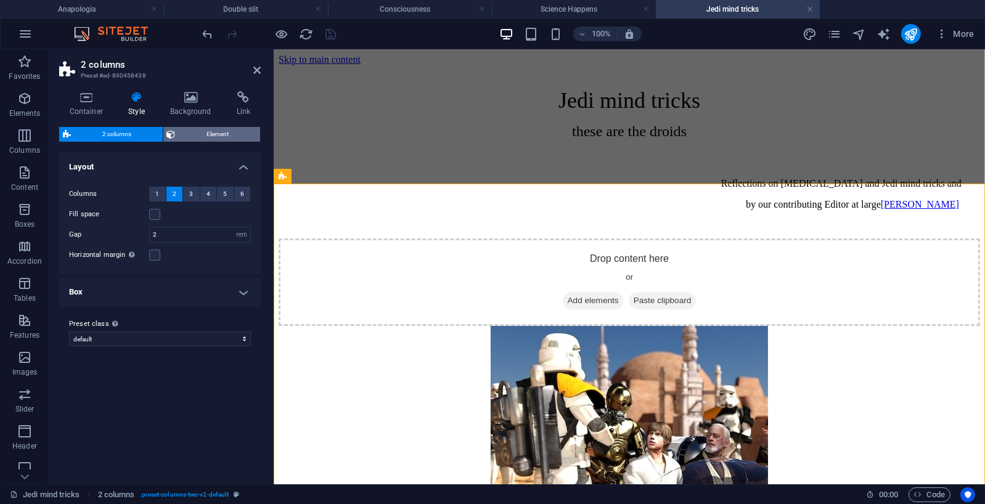
click at [213, 136] on span "Element" at bounding box center [218, 134] width 78 height 15
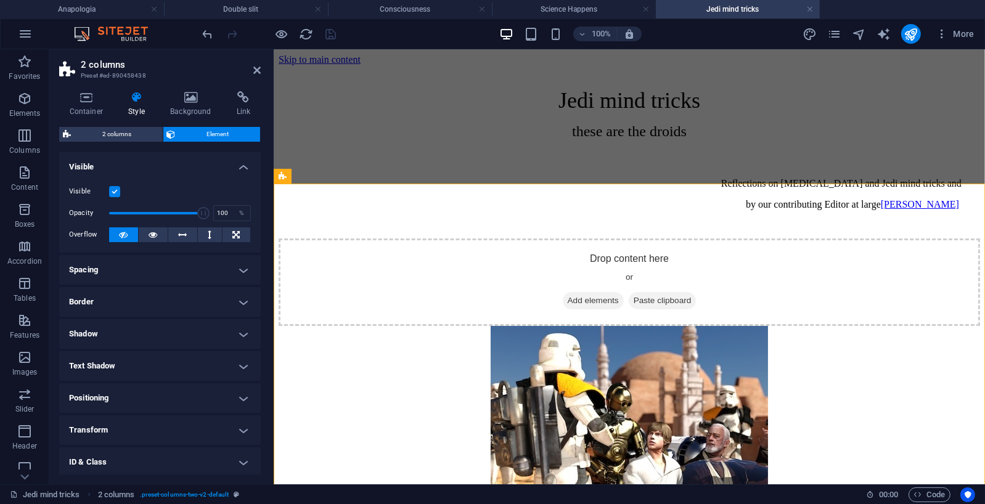
click at [239, 266] on h4 "Spacing" at bounding box center [159, 270] width 201 height 30
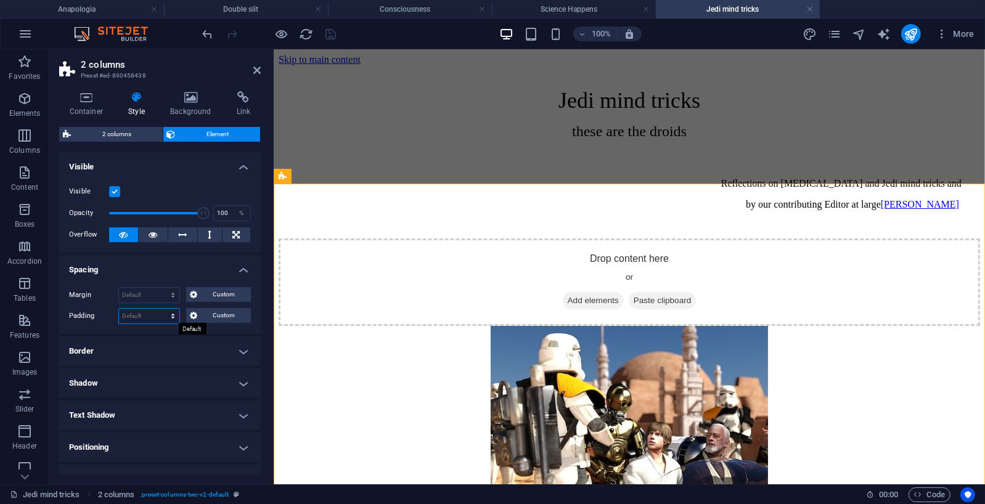
click at [169, 313] on select "Default px rem % vh vw Custom" at bounding box center [149, 316] width 60 height 15
select select "px"
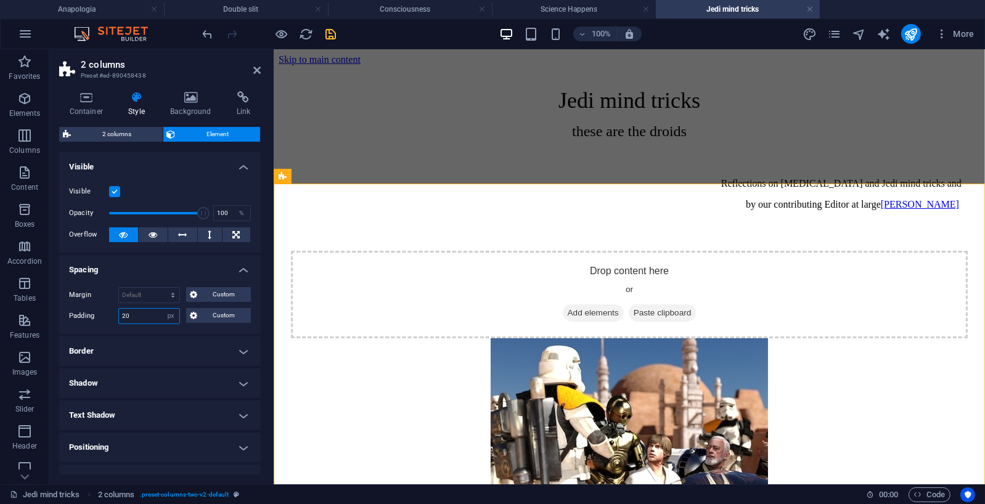
type input "2"
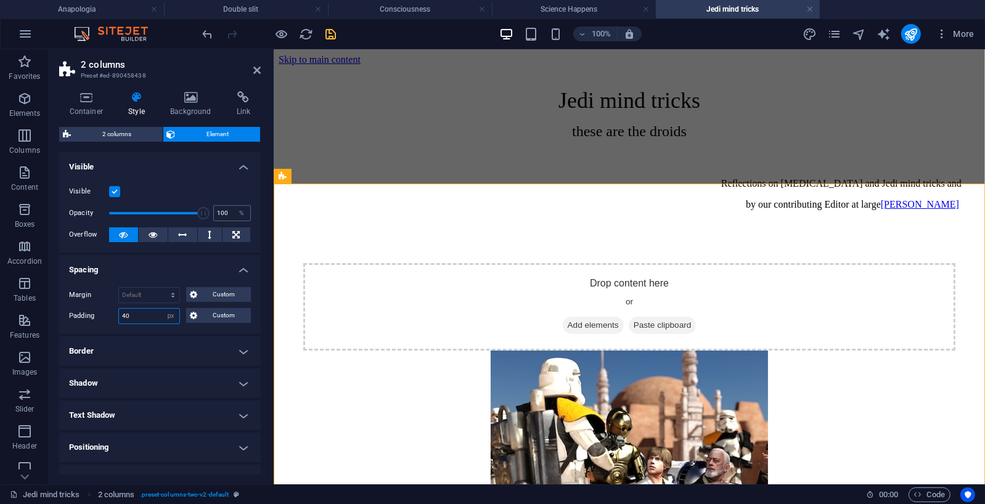
type input "40"
click at [329, 35] on icon "save" at bounding box center [331, 34] width 14 height 14
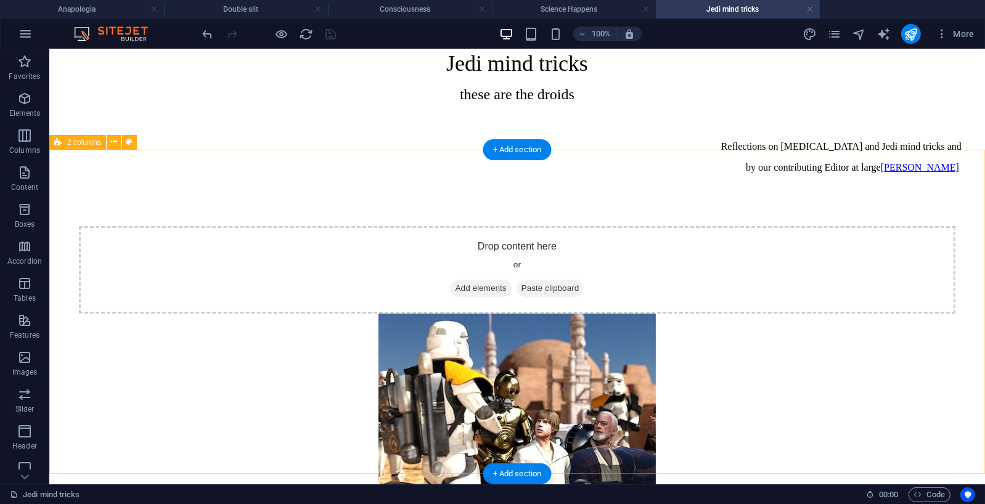
scroll to position [33, 0]
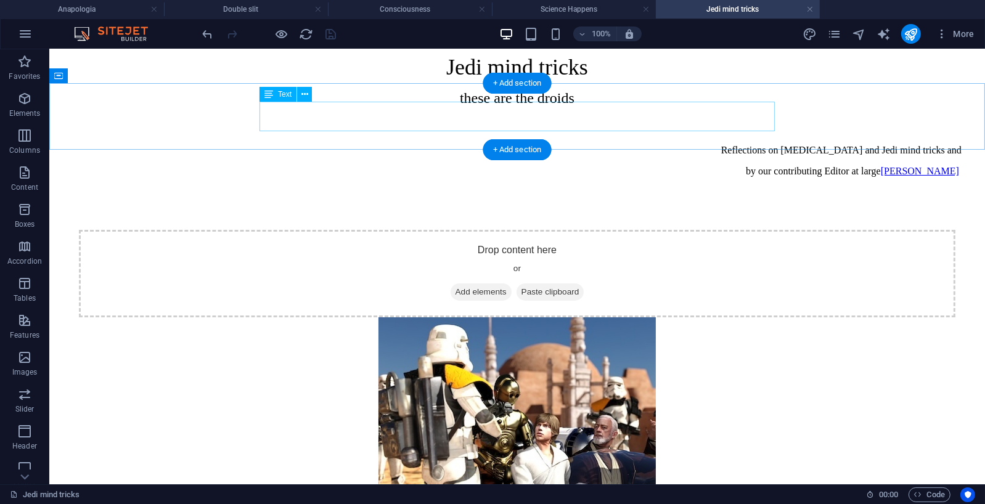
click at [730, 144] on div "Reflections on [MEDICAL_DATA] and Jedi mind tricks and by our contributing Edit…" at bounding box center [516, 160] width 888 height 32
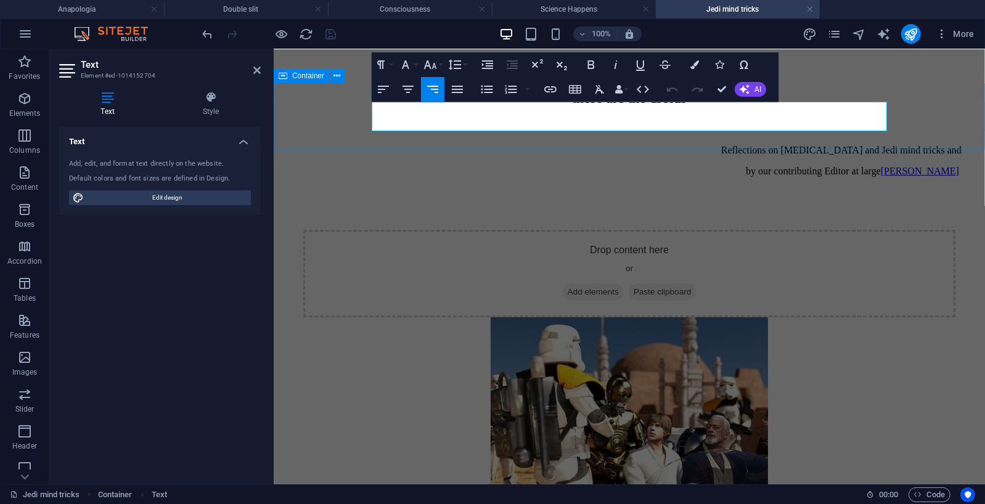
click at [881, 144] on p "Reflections on [MEDICAL_DATA] and Jedi mind tricks and" at bounding box center [628, 149] width 664 height 11
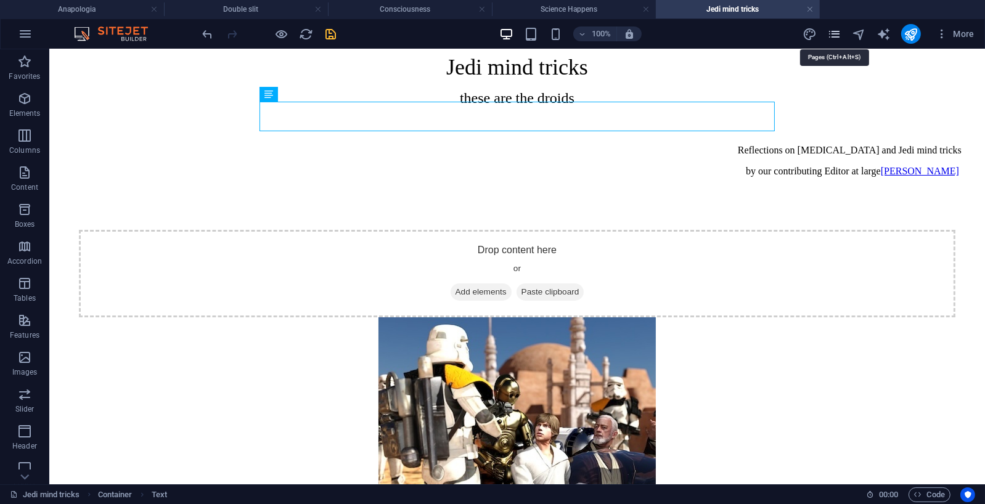
click at [837, 34] on icon "pages" at bounding box center [834, 34] width 14 height 14
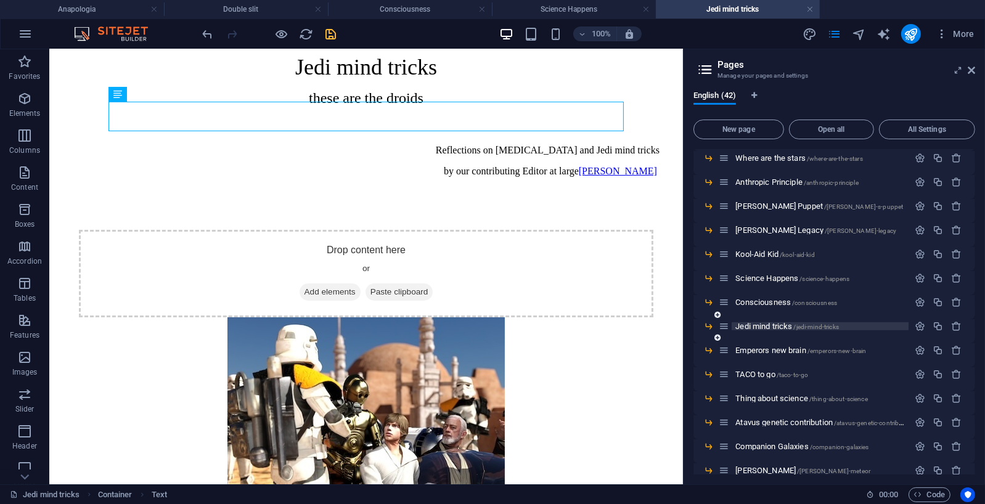
scroll to position [478, 0]
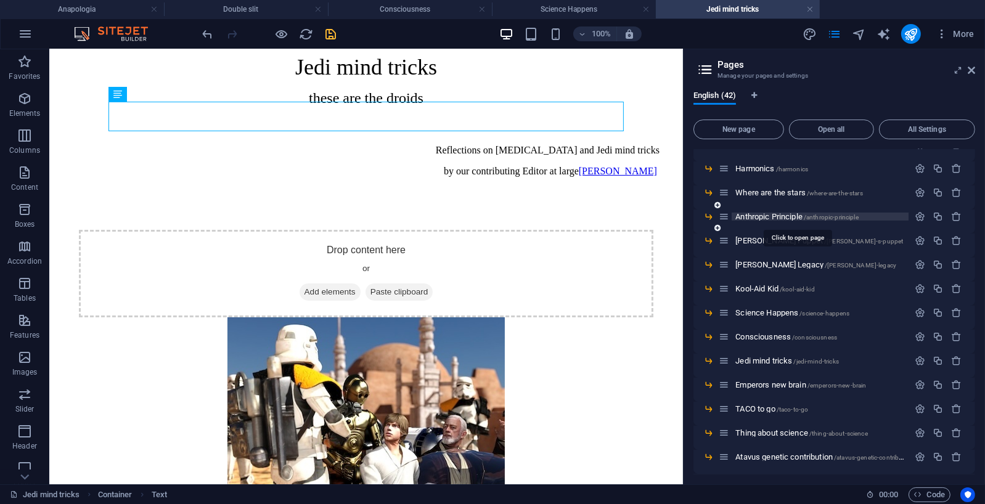
click at [788, 214] on span "Anthropic Principle /anthropic-principle" at bounding box center [796, 216] width 123 height 9
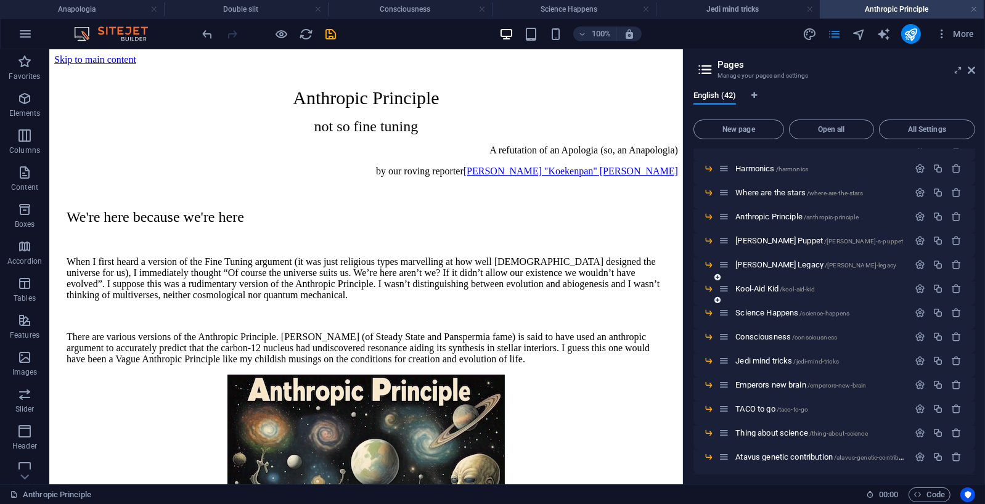
scroll to position [0, 0]
click at [145, 150] on icon at bounding box center [145, 153] width 7 height 13
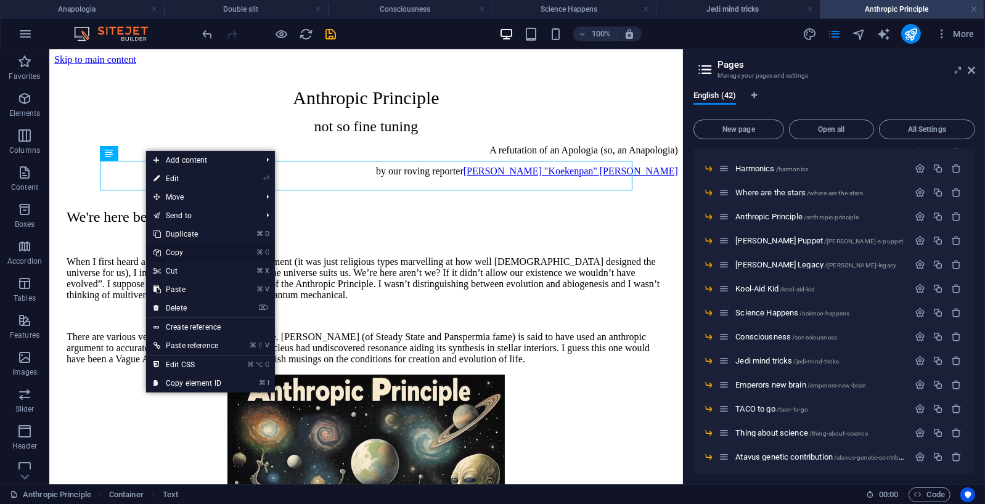
click at [182, 254] on link "⌘ C Copy" at bounding box center [187, 252] width 83 height 18
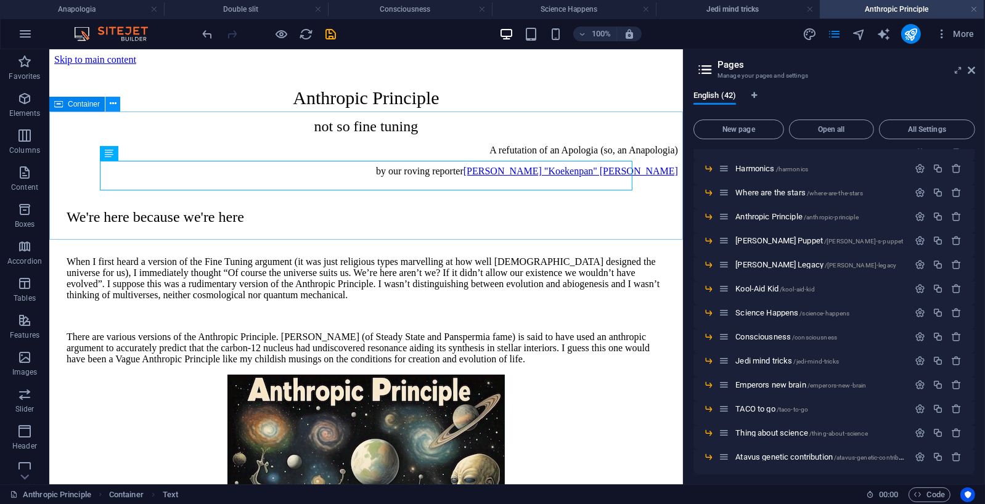
click at [110, 102] on icon at bounding box center [113, 103] width 7 height 13
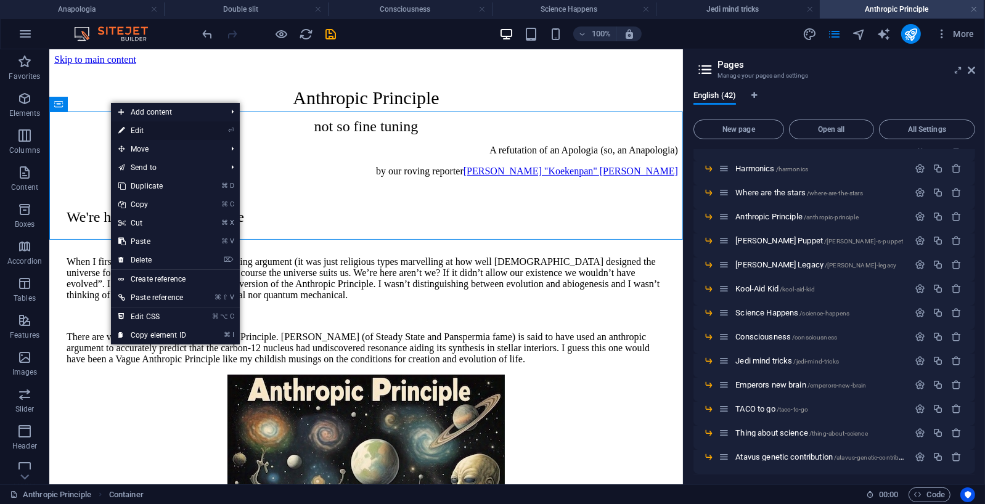
click at [140, 127] on link "⏎ Edit" at bounding box center [152, 130] width 83 height 18
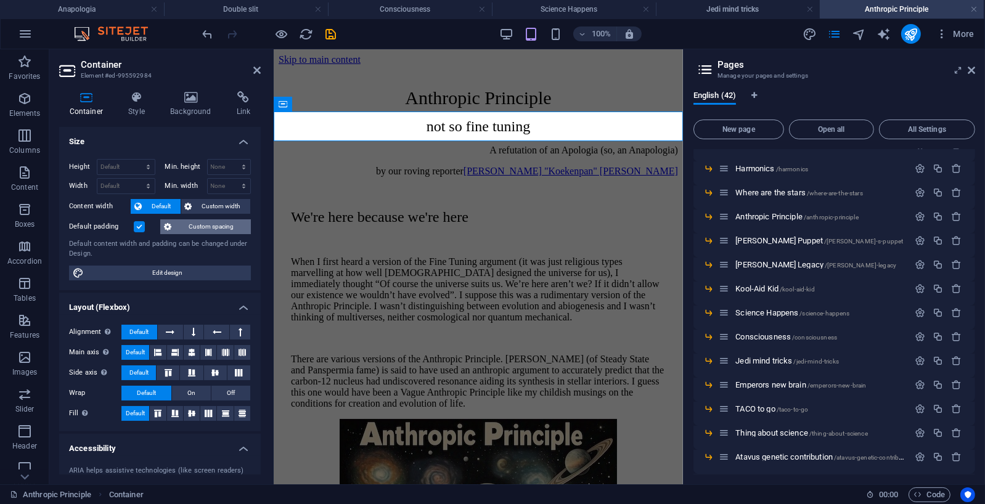
click at [206, 225] on span "Custom spacing" at bounding box center [211, 226] width 72 height 15
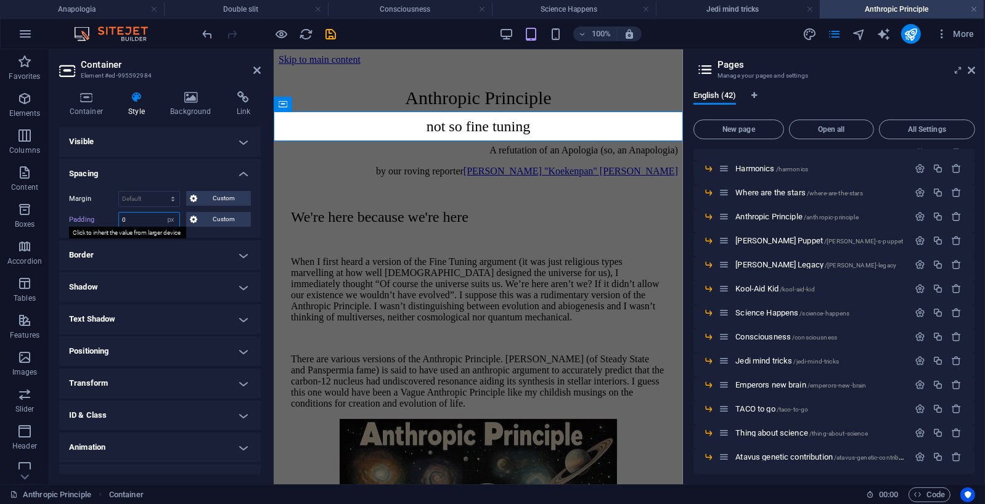
drag, startPoint x: 133, startPoint y: 219, endPoint x: 108, endPoint y: 218, distance: 25.3
click at [108, 218] on div "Padding 0 Default px rem % vh vw Custom Custom" at bounding box center [160, 220] width 182 height 16
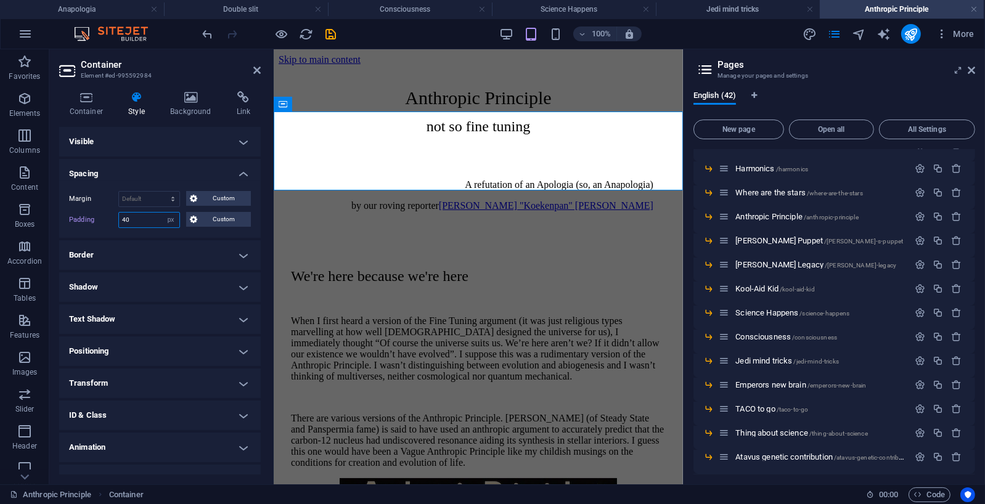
type input "40"
click at [329, 35] on icon "save" at bounding box center [331, 34] width 14 height 14
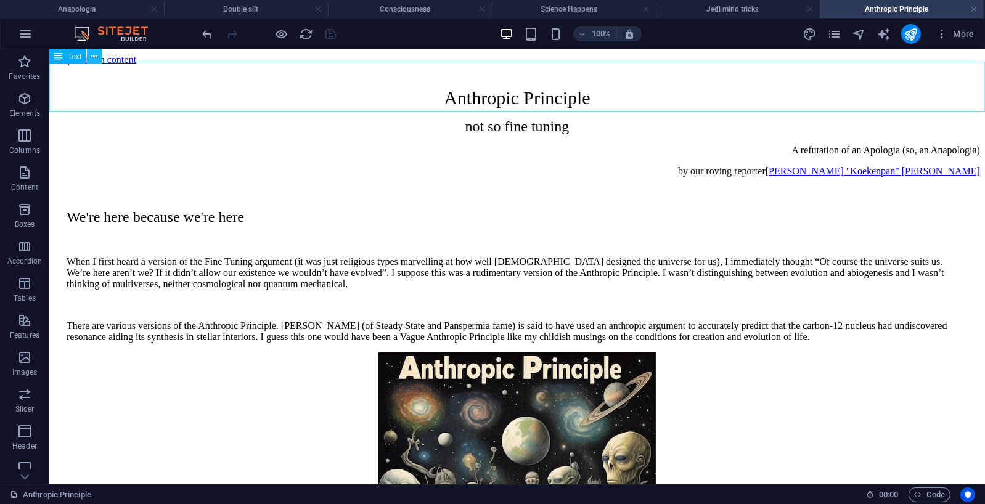
click at [94, 55] on icon at bounding box center [94, 57] width 7 height 13
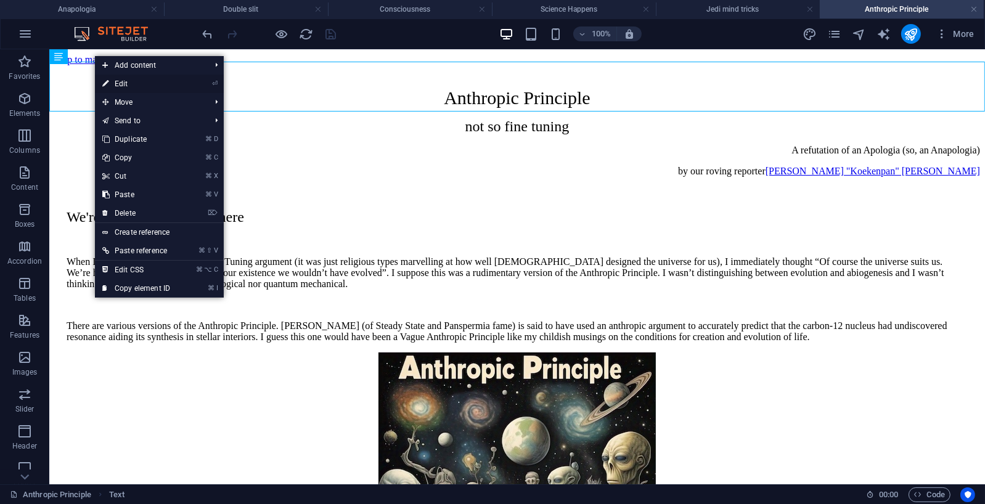
click at [122, 81] on link "⏎ Edit" at bounding box center [136, 84] width 83 height 18
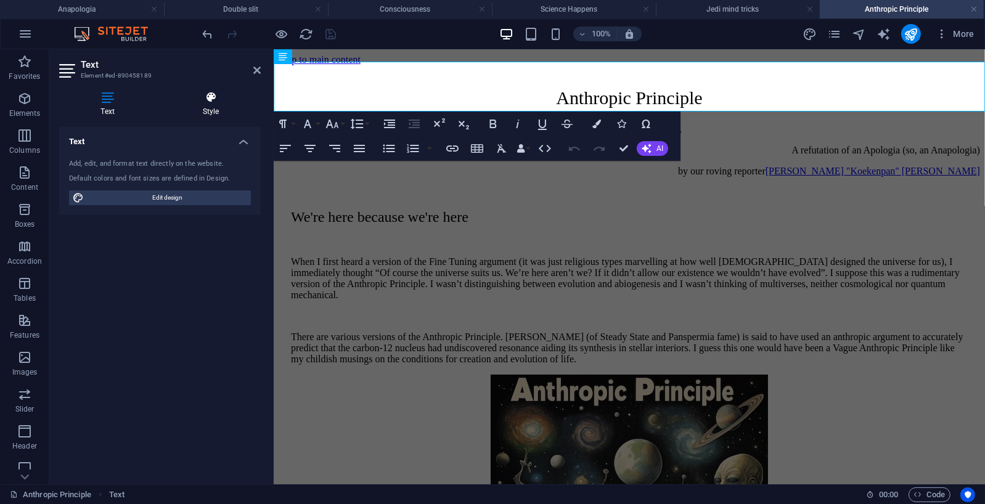
click at [209, 96] on icon at bounding box center [211, 97] width 100 height 12
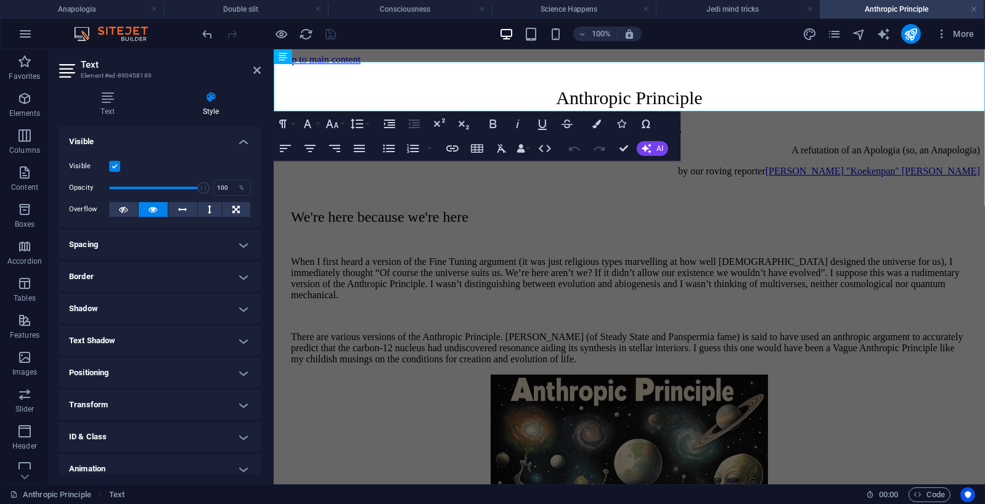
click at [243, 240] on h4 "Spacing" at bounding box center [159, 245] width 201 height 30
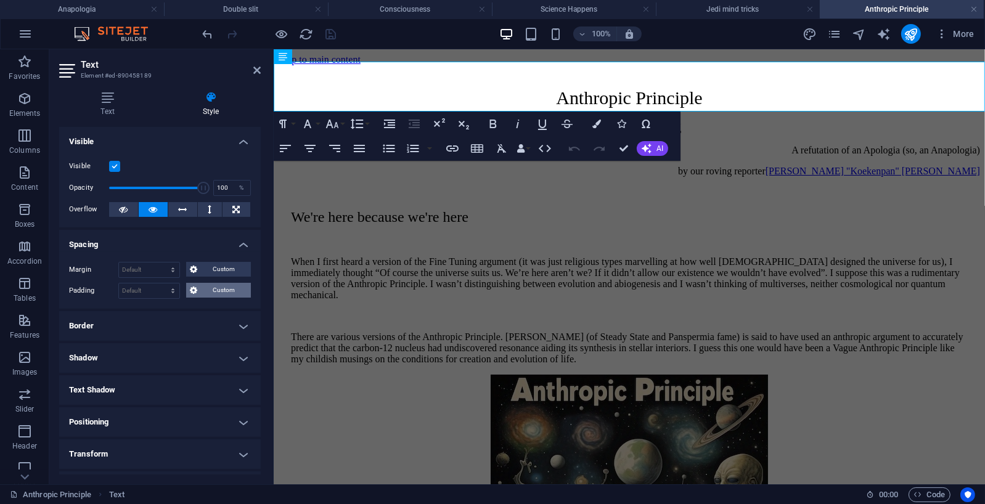
click at [211, 287] on span "Custom" at bounding box center [224, 290] width 46 height 15
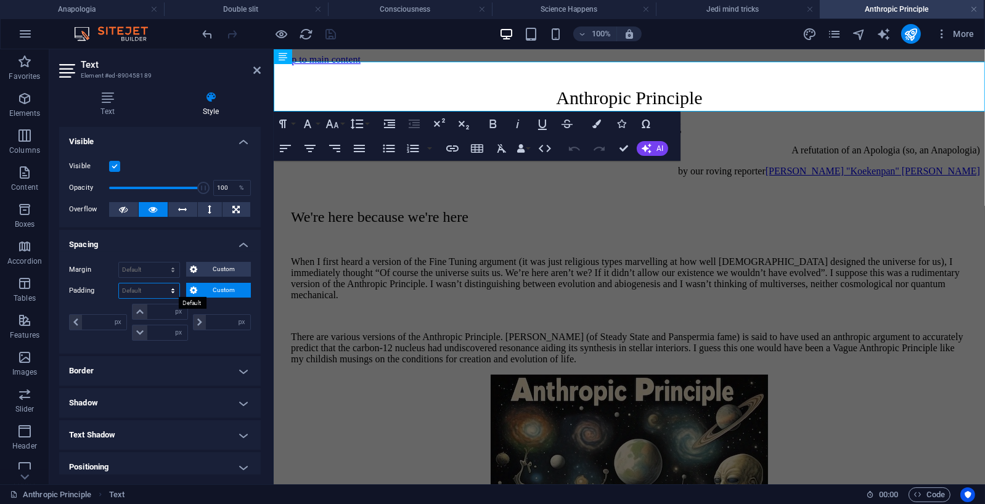
click at [168, 288] on select "Default px rem % vh vw Custom" at bounding box center [149, 290] width 60 height 15
select select "px"
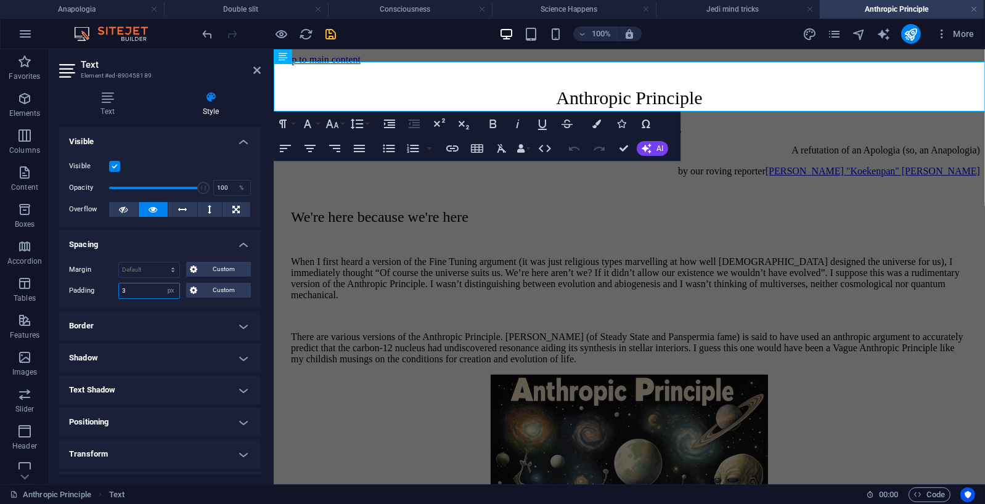
type input "30"
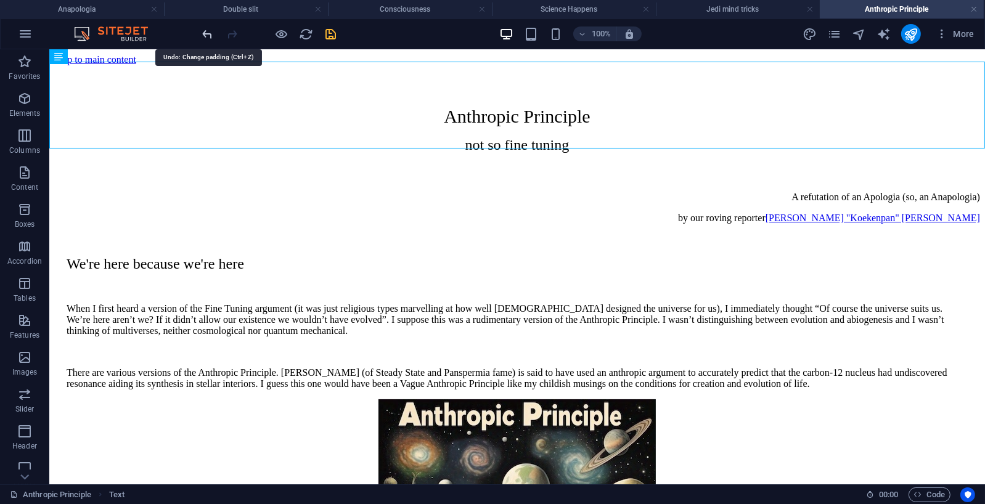
click at [206, 30] on icon "undo" at bounding box center [208, 34] width 14 height 14
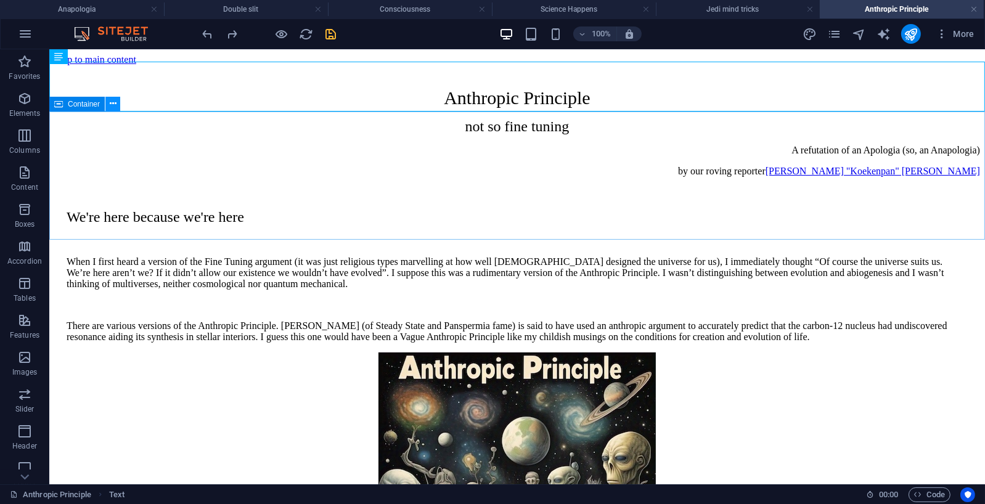
click at [112, 104] on icon at bounding box center [113, 103] width 7 height 13
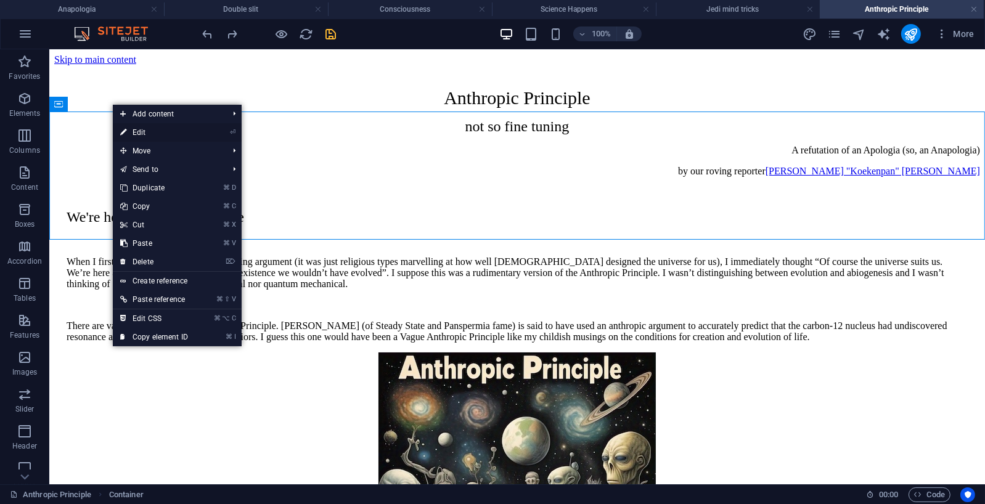
click at [145, 131] on link "⏎ Edit" at bounding box center [154, 132] width 83 height 18
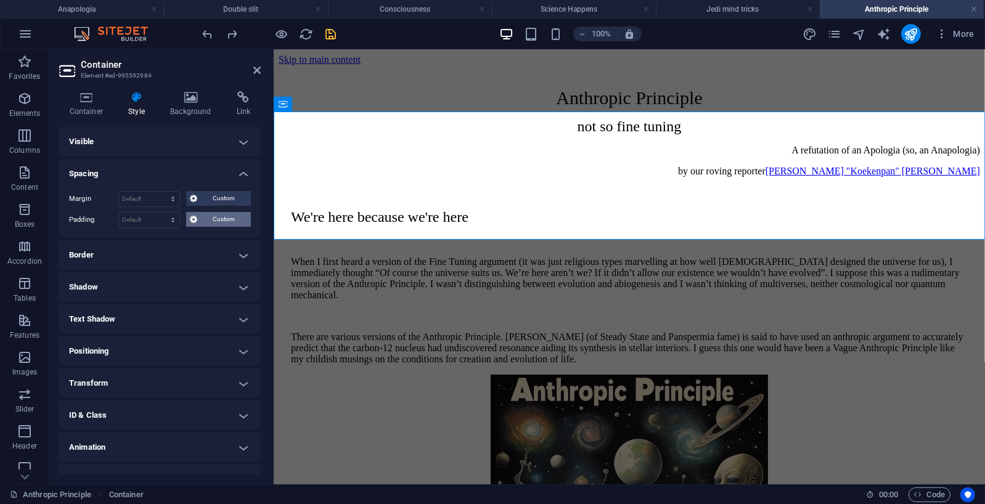
click at [216, 215] on span "Custom" at bounding box center [224, 219] width 46 height 15
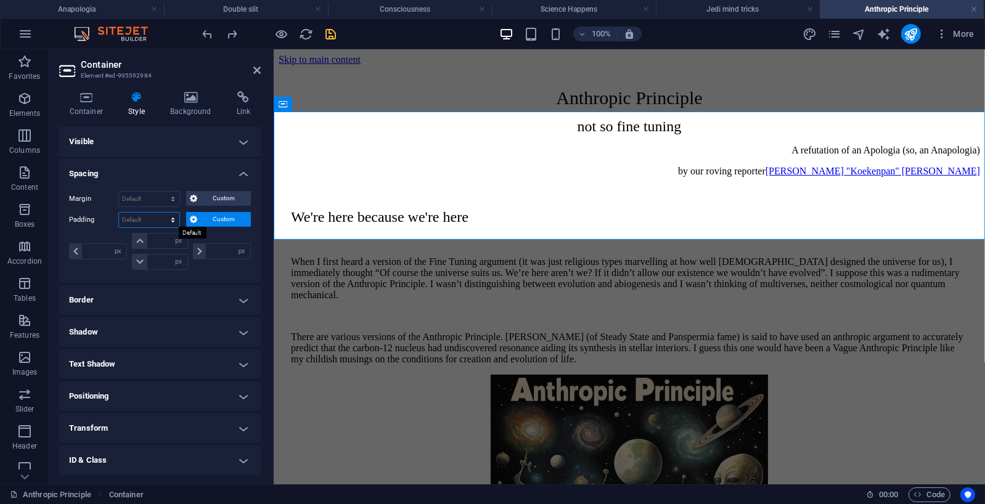
click at [152, 218] on select "Default px rem % vh vw Custom" at bounding box center [149, 220] width 60 height 15
select select "px"
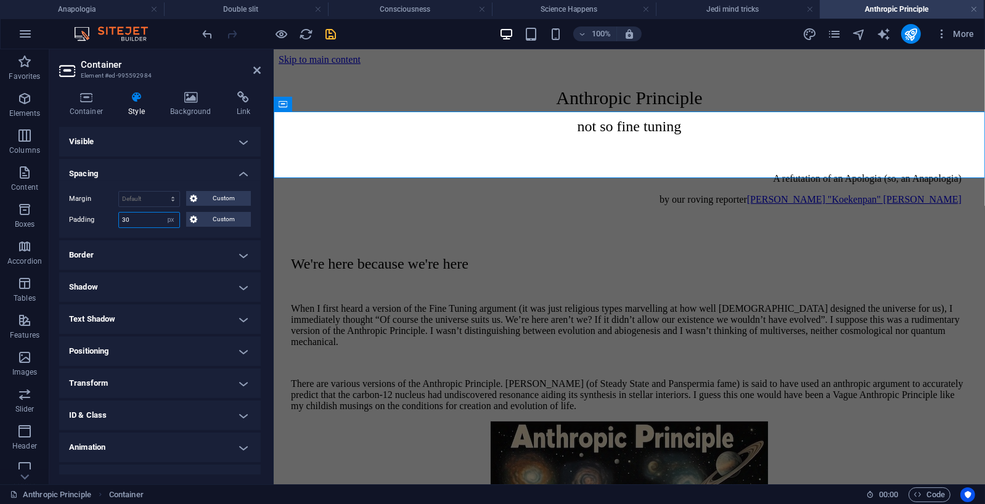
type input "30"
click at [333, 36] on icon "save" at bounding box center [331, 34] width 14 height 14
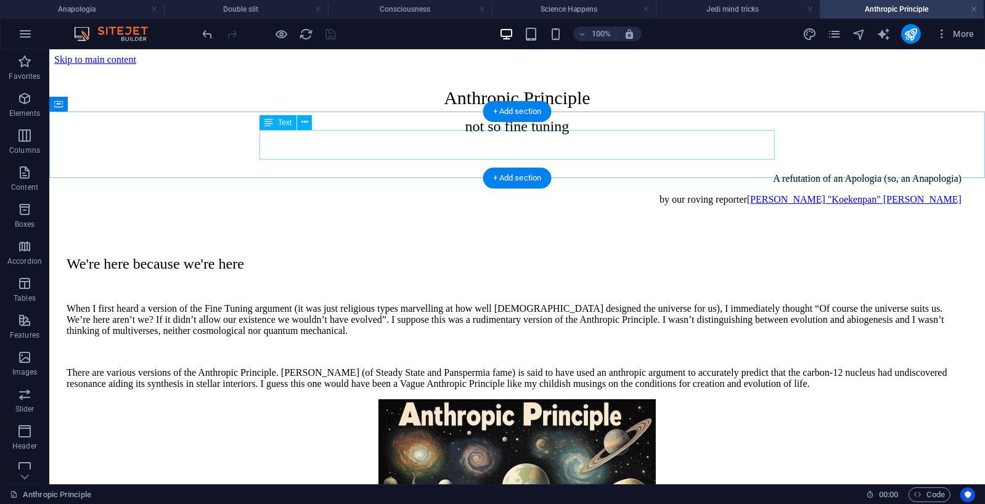
click at [606, 173] on div "A refutation of an Apologia (so, an Anapologia) by our roving reporter [PERSON_…" at bounding box center [516, 189] width 888 height 32
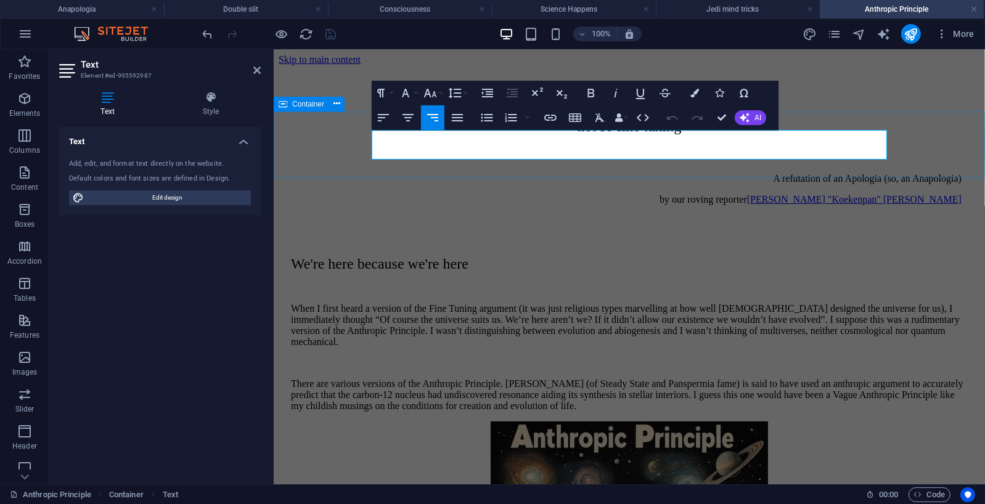
click at [950, 161] on div "A refutation of an Apologia (so, an Anapologia) by our roving reporter [PERSON_…" at bounding box center [628, 188] width 701 height 89
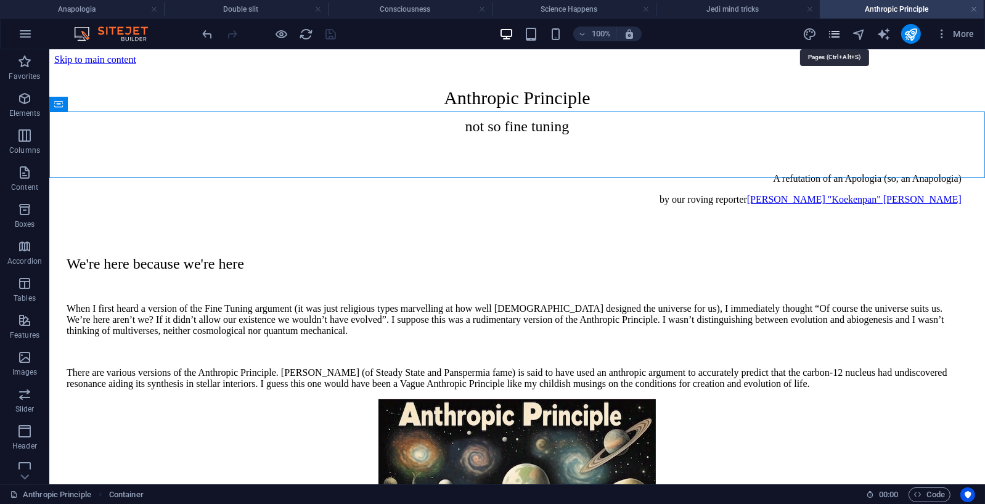
click at [836, 31] on icon "pages" at bounding box center [834, 34] width 14 height 14
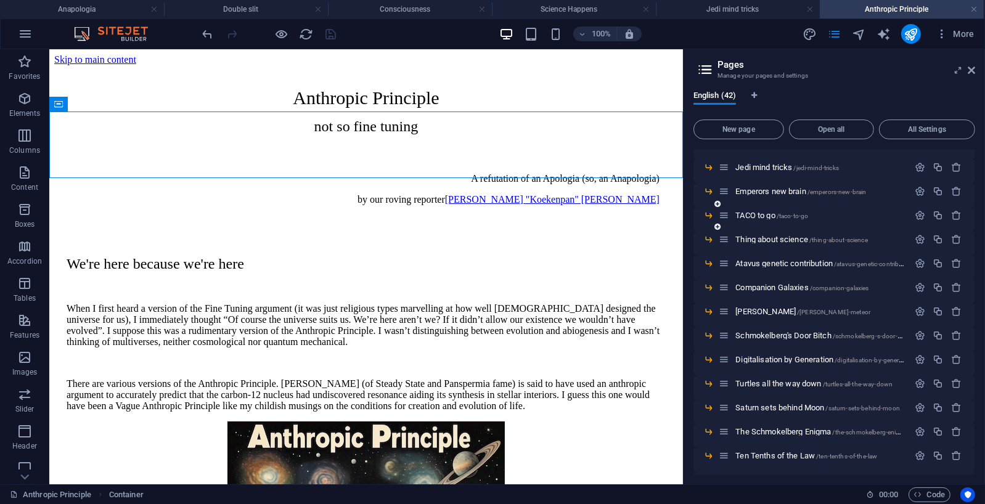
scroll to position [680, 0]
